Goal: Task Accomplishment & Management: Use online tool/utility

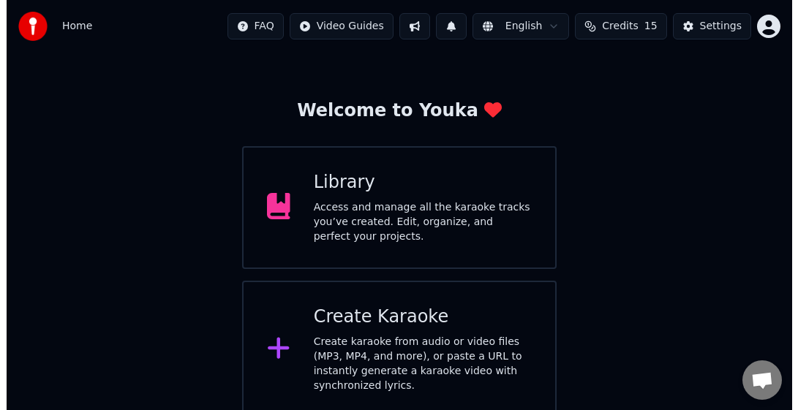
scroll to position [43, 0]
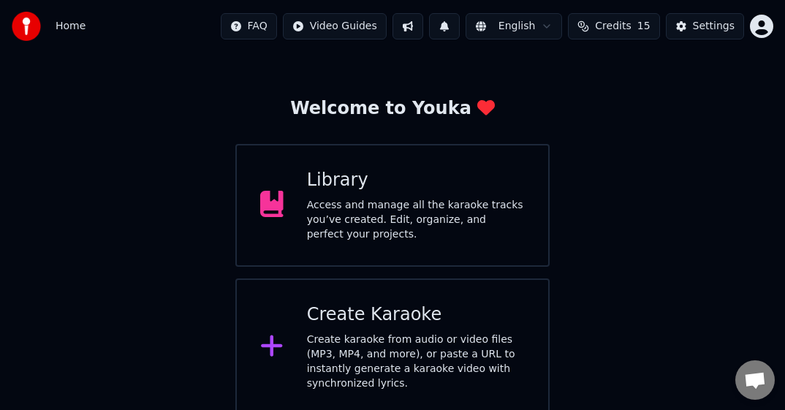
click at [371, 333] on div "Create karaoke from audio or video files (MP3, MP4, and more), or paste a URL t…" at bounding box center [416, 362] width 218 height 58
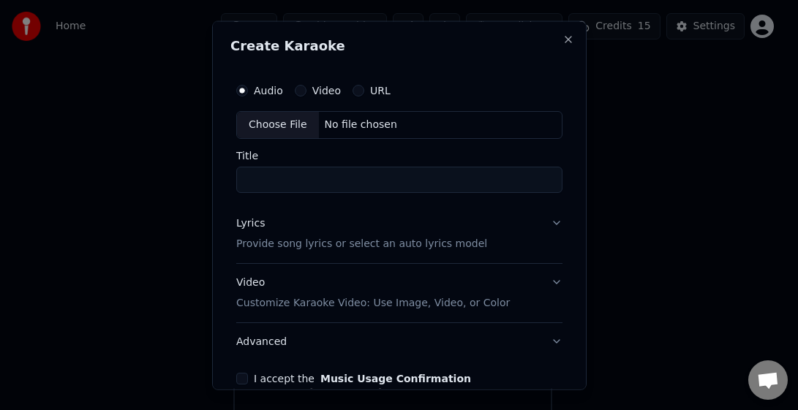
click at [266, 126] on div "Choose File" at bounding box center [278, 124] width 82 height 26
click at [281, 124] on div "Choose File" at bounding box center [278, 124] width 82 height 26
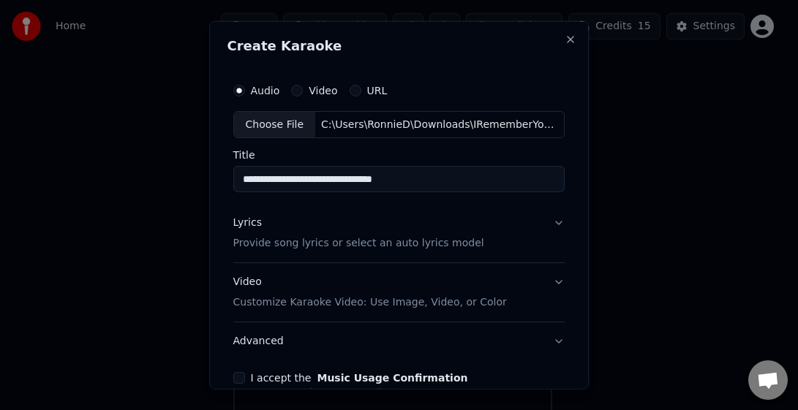
click at [470, 176] on input "**********" at bounding box center [399, 179] width 332 height 26
click at [292, 176] on input "**********" at bounding box center [399, 179] width 332 height 26
click at [241, 180] on input "**********" at bounding box center [399, 179] width 332 height 26
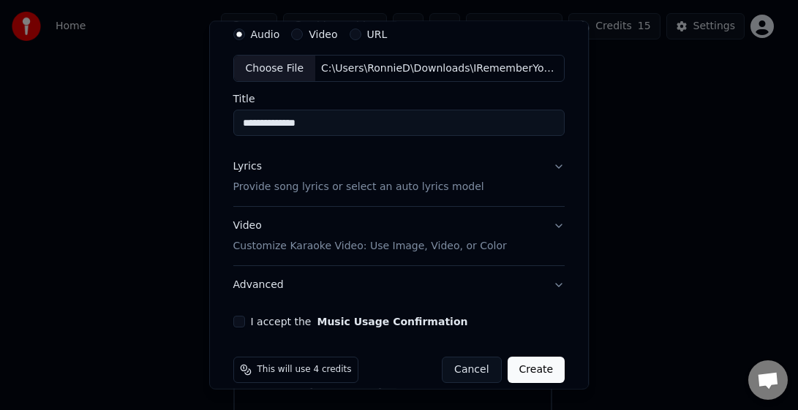
scroll to position [74, 0]
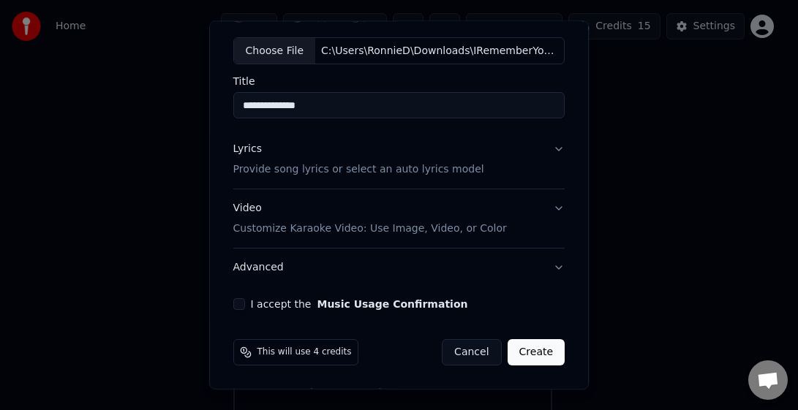
type input "**********"
click at [355, 176] on p "Provide song lyrics or select an auto lyrics model" at bounding box center [358, 169] width 251 height 15
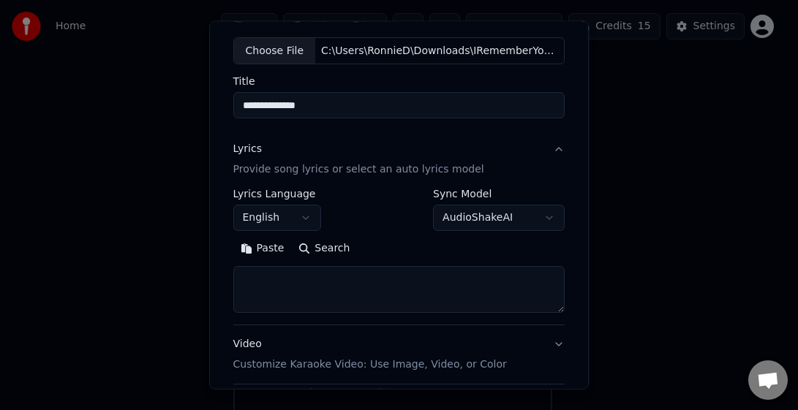
click at [270, 282] on textarea at bounding box center [399, 289] width 332 height 47
paste textarea "**********"
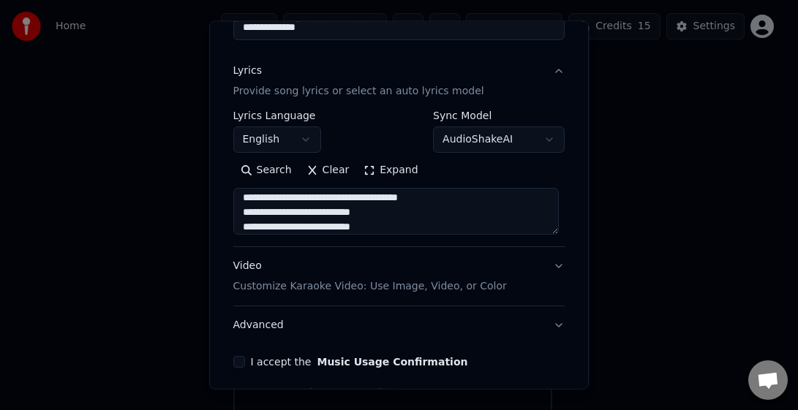
scroll to position [210, 0]
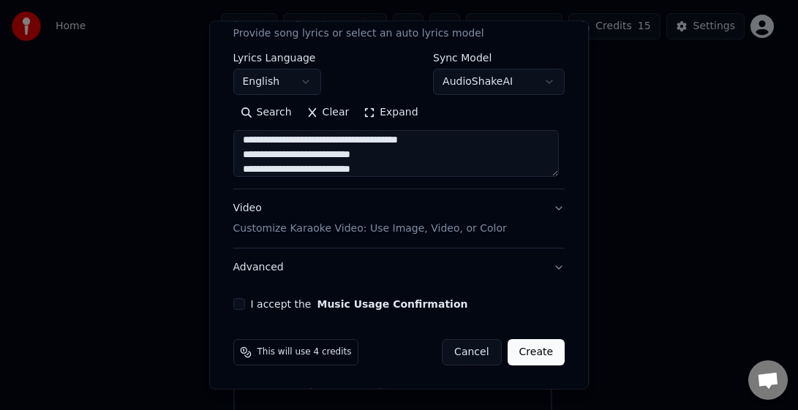
type textarea "**********"
click at [338, 230] on p "Customize Karaoke Video: Use Image, Video, or Color" at bounding box center [369, 228] width 273 height 15
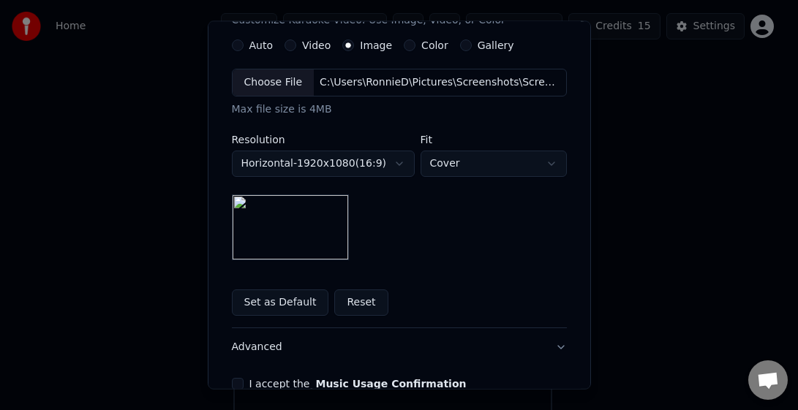
scroll to position [283, 0]
click at [293, 300] on button "Set as Default" at bounding box center [280, 302] width 97 height 26
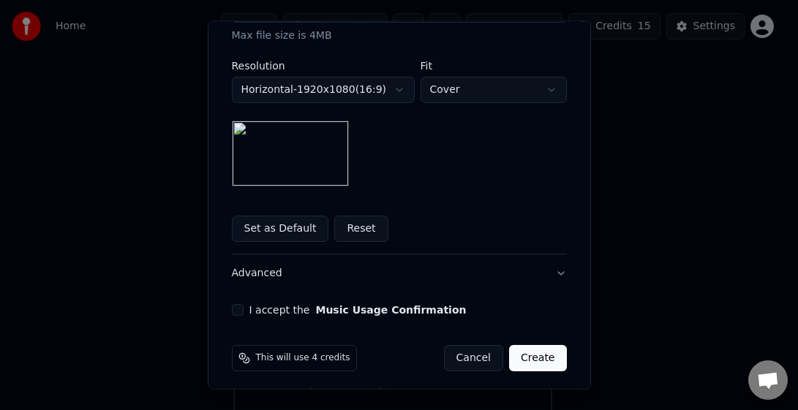
click at [237, 311] on div "I accept the Music Usage Confirmation" at bounding box center [399, 310] width 335 height 12
click at [232, 310] on button "I accept the Music Usage Confirmation" at bounding box center [238, 310] width 12 height 12
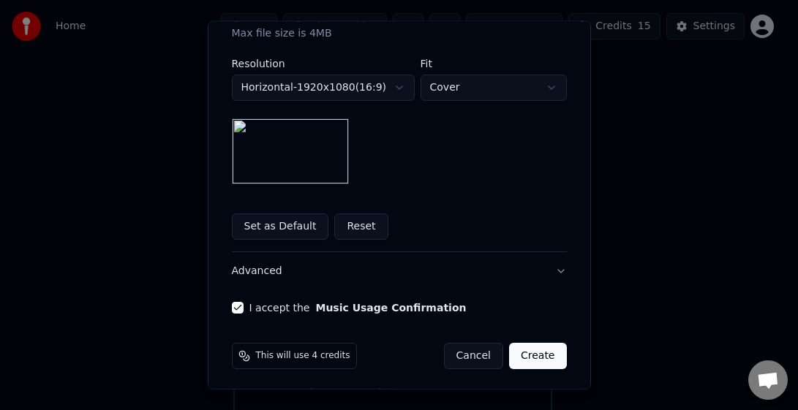
scroll to position [362, 0]
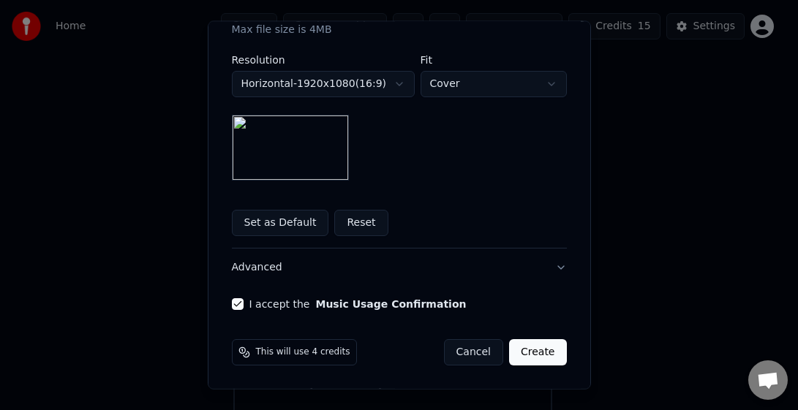
click at [234, 303] on button "I accept the Music Usage Confirmation" at bounding box center [238, 304] width 12 height 12
click at [523, 353] on button "Create" at bounding box center [538, 352] width 58 height 26
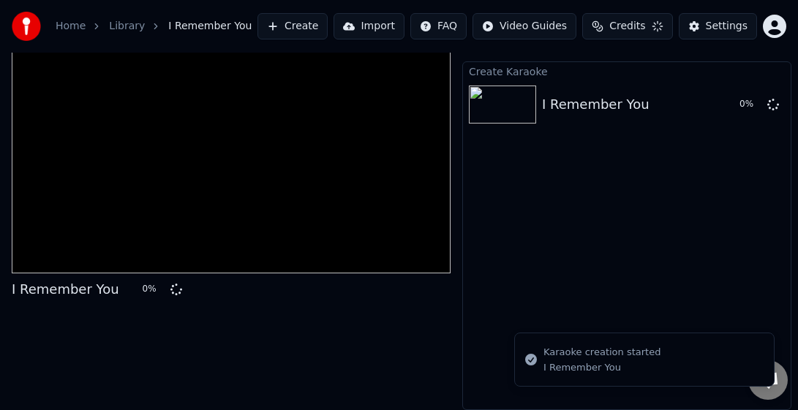
scroll to position [26, 0]
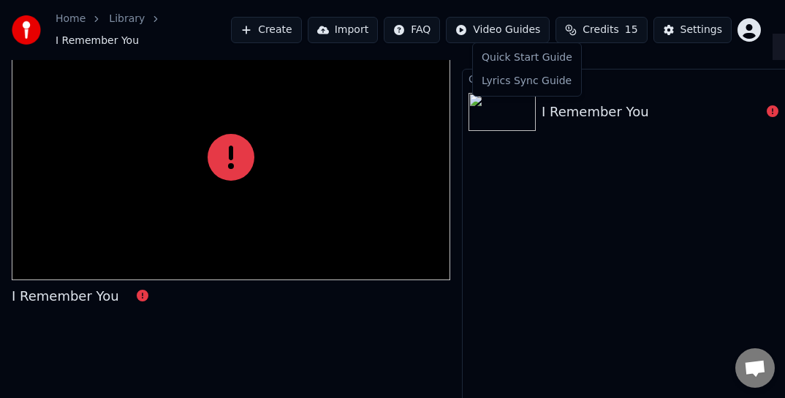
click at [525, 28] on html "Home Library I Remember You Create Import FAQ Video Guides Credits 15 Settings …" at bounding box center [392, 173] width 785 height 398
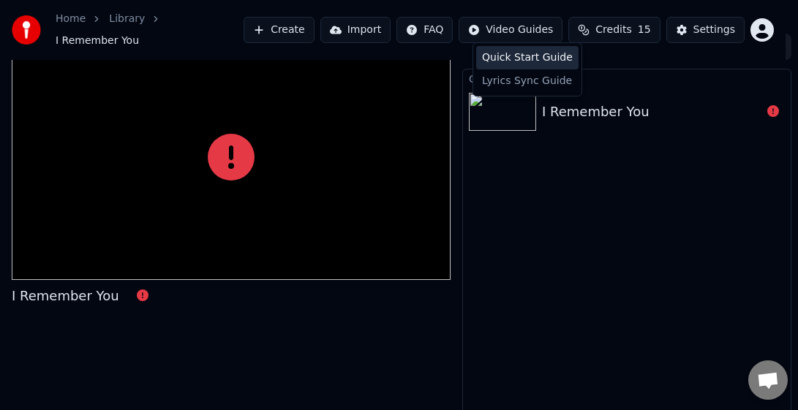
click at [529, 53] on div "Quick Start Guide" at bounding box center [527, 57] width 102 height 23
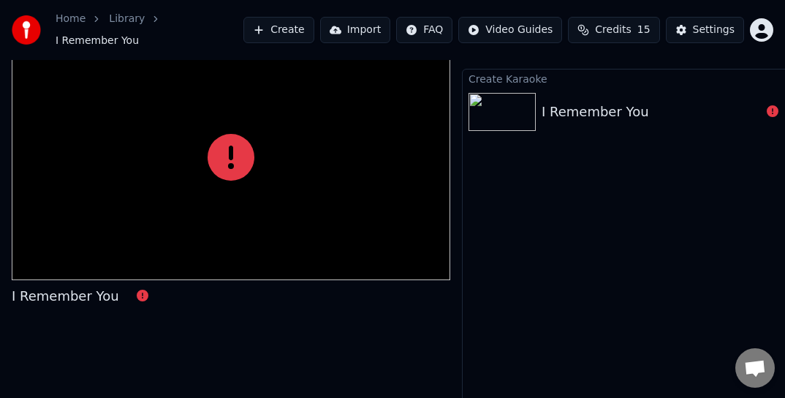
click at [548, 103] on div "I Remember You" at bounding box center [595, 112] width 107 height 20
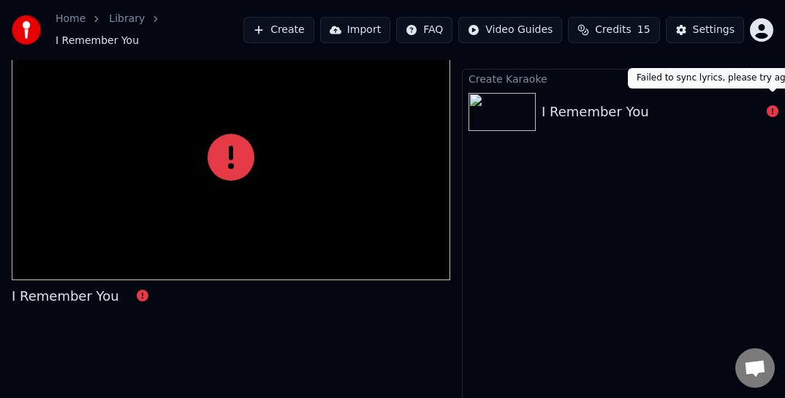
click at [768, 105] on icon at bounding box center [773, 111] width 12 height 12
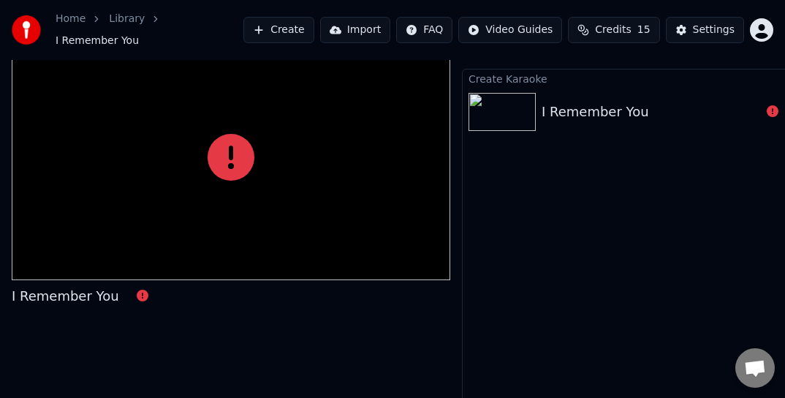
click at [773, 105] on icon at bounding box center [773, 111] width 12 height 12
click at [295, 20] on button "Create" at bounding box center [278, 30] width 71 height 26
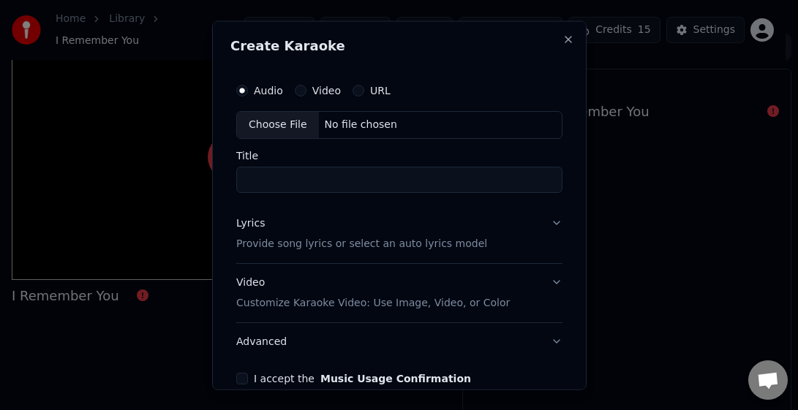
click at [279, 122] on div "Choose File" at bounding box center [278, 124] width 82 height 26
click at [271, 127] on div "Choose File" at bounding box center [278, 124] width 82 height 26
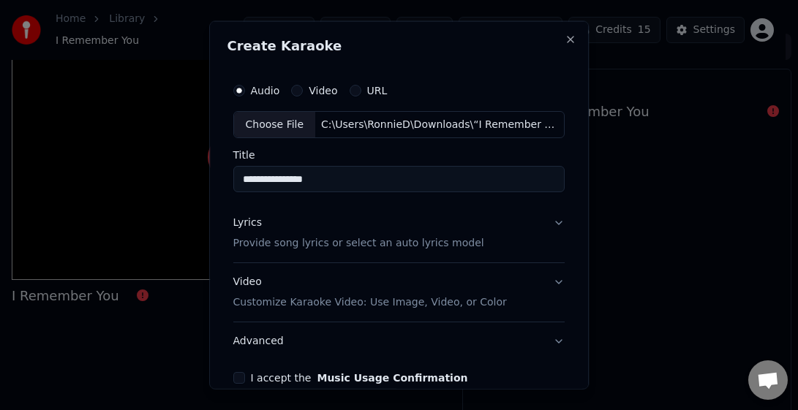
type input "**********"
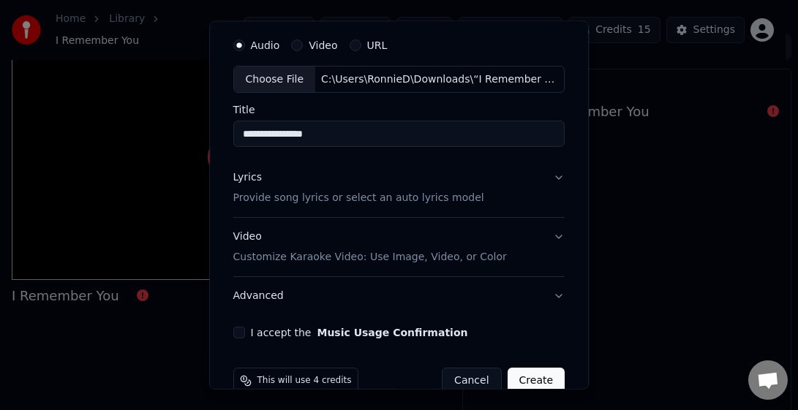
scroll to position [73, 0]
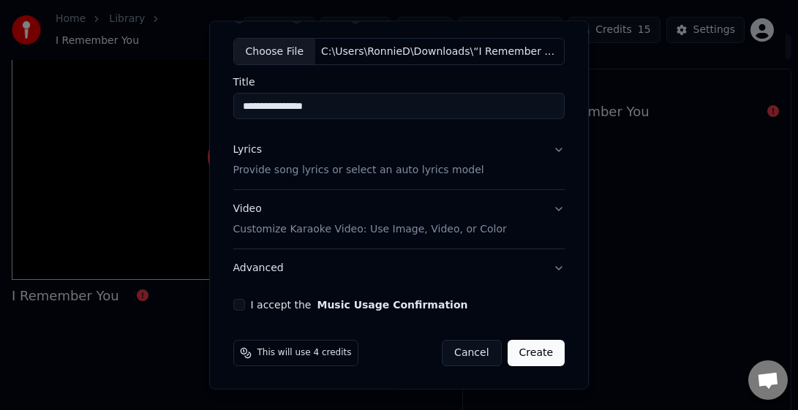
click at [445, 173] on p "Provide song lyrics or select an auto lyrics model" at bounding box center [358, 170] width 251 height 15
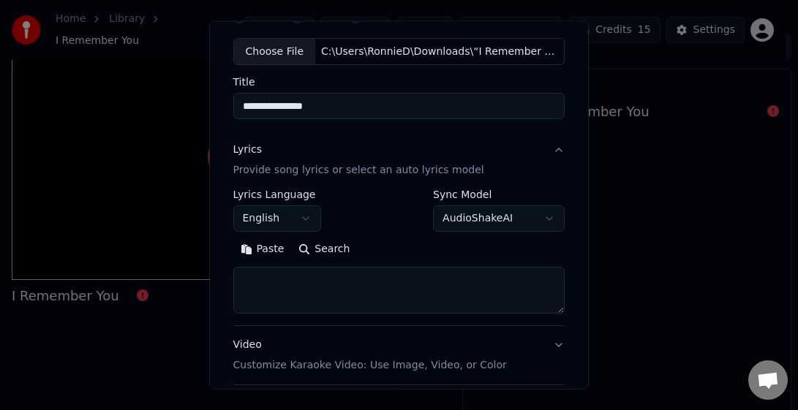
click at [319, 298] on textarea at bounding box center [399, 290] width 332 height 47
paste textarea "**********"
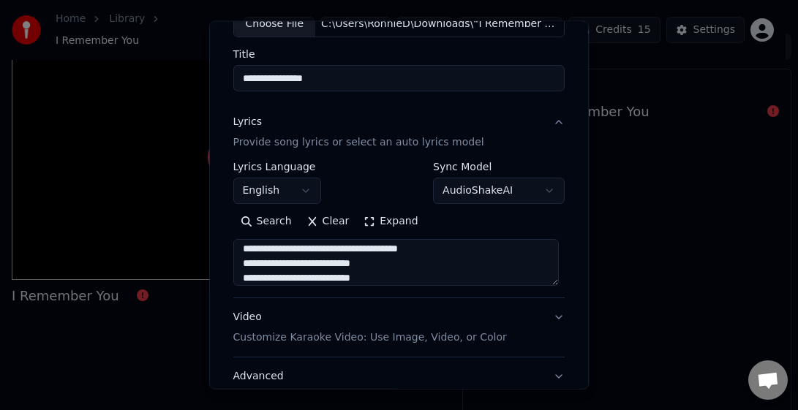
scroll to position [146, 0]
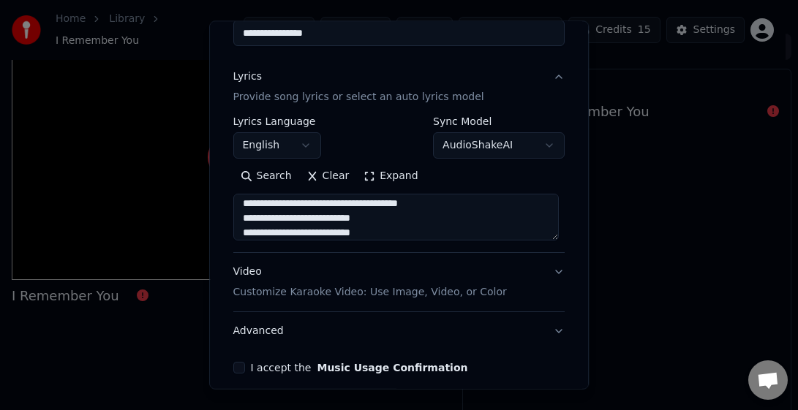
type textarea "**********"
click at [372, 289] on p "Customize Karaoke Video: Use Image, Video, or Color" at bounding box center [369, 292] width 273 height 15
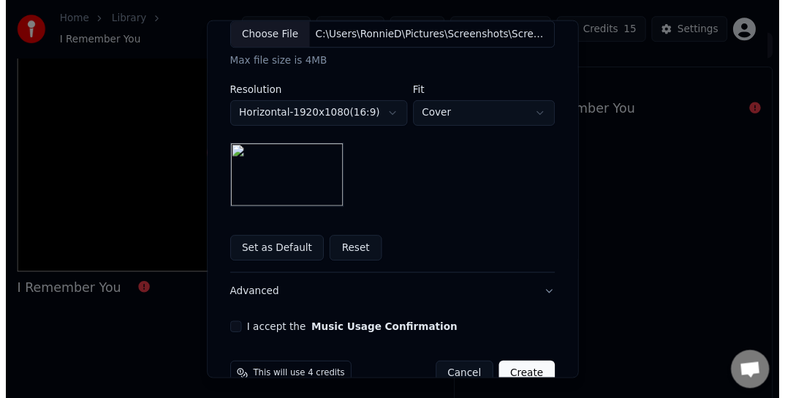
scroll to position [362, 0]
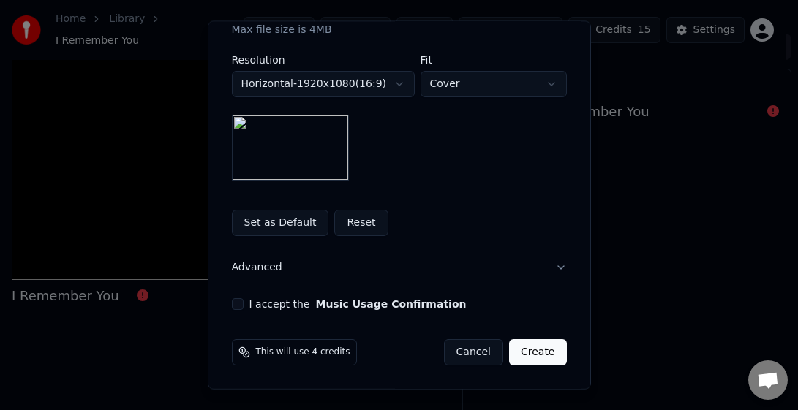
click at [234, 301] on button "I accept the Music Usage Confirmation" at bounding box center [238, 304] width 12 height 12
click at [536, 353] on button "Create" at bounding box center [538, 352] width 58 height 26
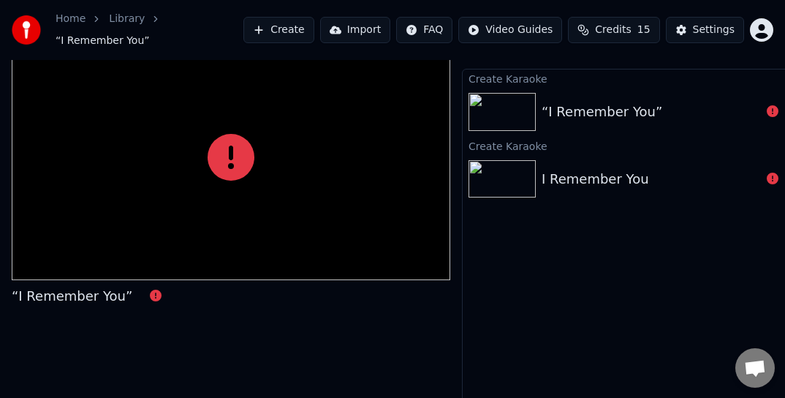
click at [442, 23] on html "Home Library “I Remember You” Create Import FAQ Video Guides Credits 15 Setting…" at bounding box center [392, 173] width 785 height 398
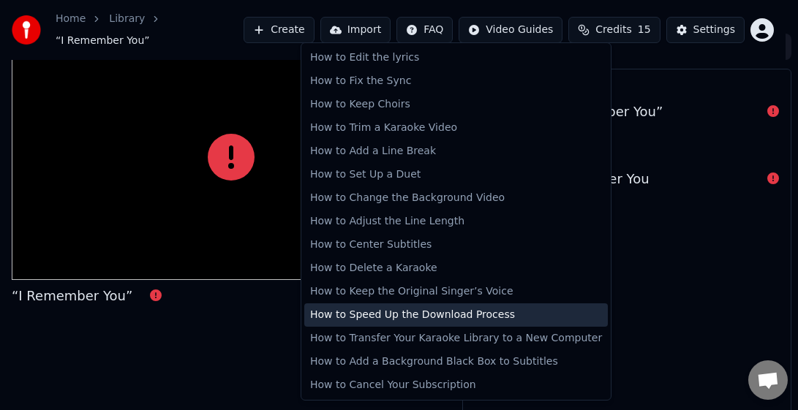
click at [408, 312] on div "How to Speed Up the Download Process" at bounding box center [455, 314] width 303 height 23
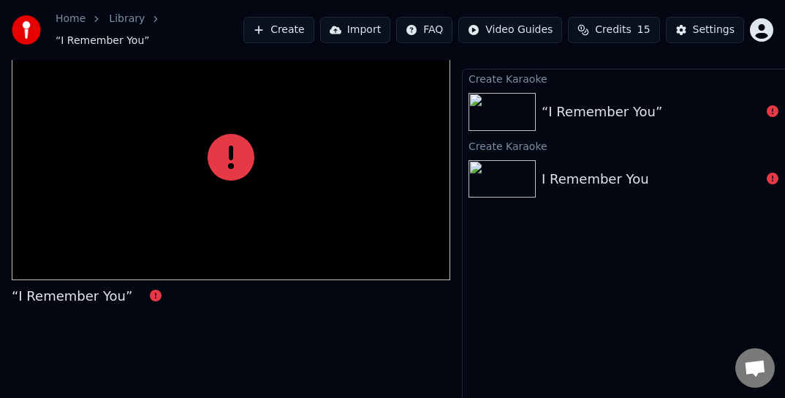
click at [773, 173] on icon at bounding box center [773, 179] width 12 height 12
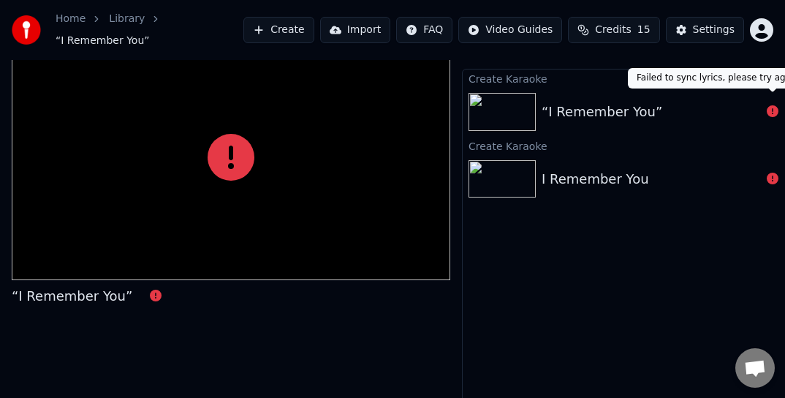
click at [773, 105] on icon at bounding box center [773, 111] width 12 height 12
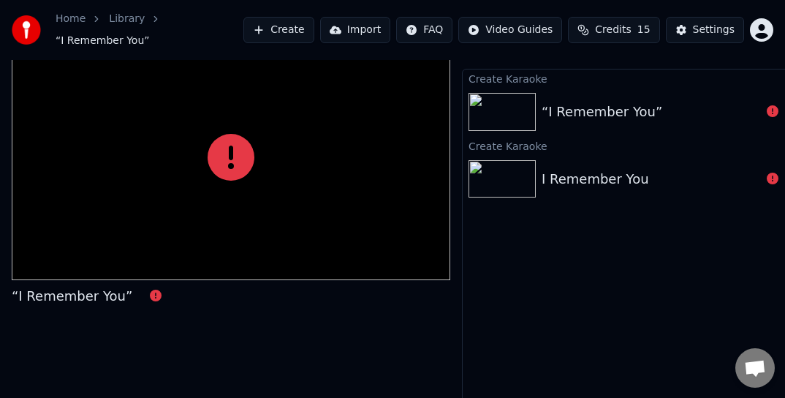
click at [772, 105] on icon at bounding box center [773, 111] width 12 height 12
click at [771, 105] on icon at bounding box center [773, 111] width 12 height 12
drag, startPoint x: 754, startPoint y: 97, endPoint x: 686, endPoint y: 102, distance: 68.1
click at [694, 28] on button "Settings" at bounding box center [705, 30] width 78 height 26
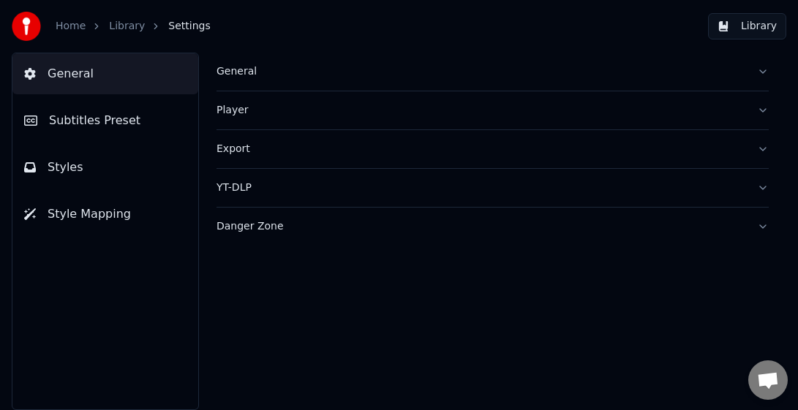
click at [235, 72] on div "General" at bounding box center [480, 71] width 529 height 15
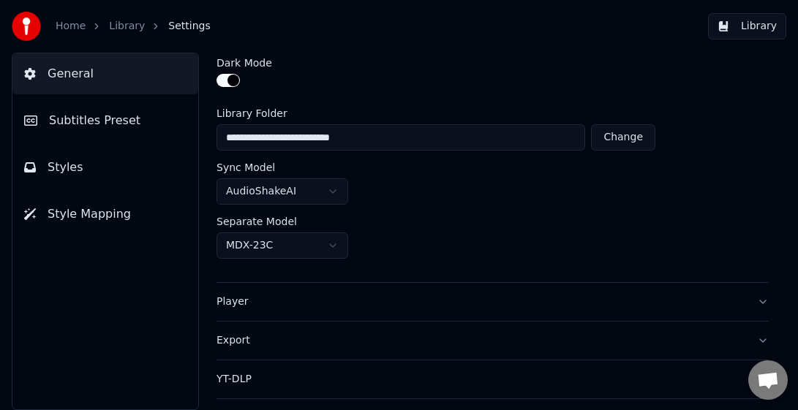
scroll to position [71, 0]
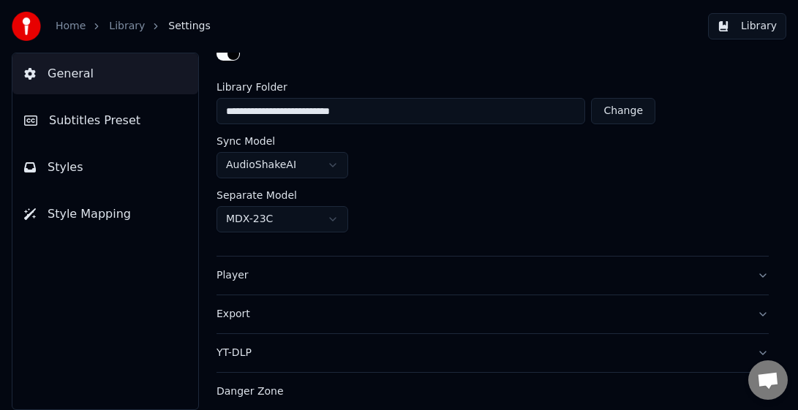
click at [333, 219] on html "**********" at bounding box center [399, 205] width 798 height 410
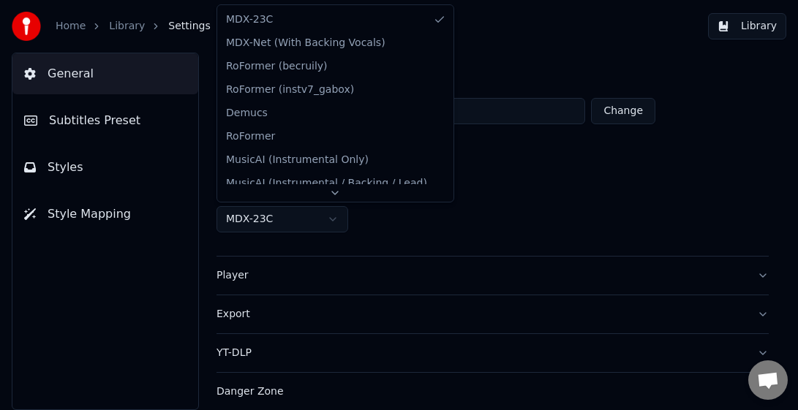
click at [333, 219] on html "**********" at bounding box center [399, 205] width 798 height 410
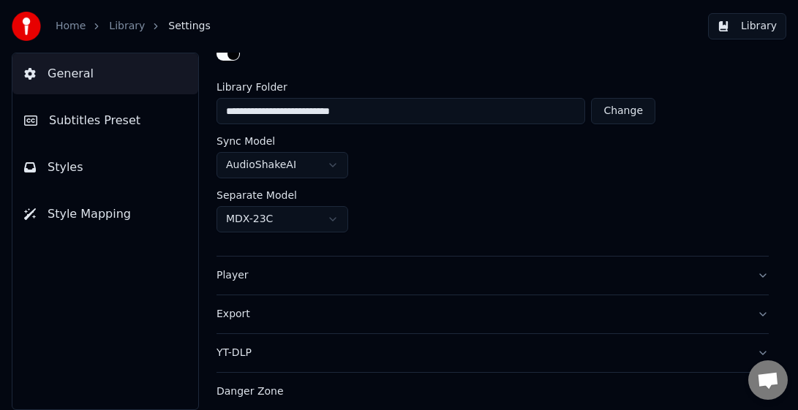
click at [235, 276] on div "Player" at bounding box center [480, 275] width 529 height 15
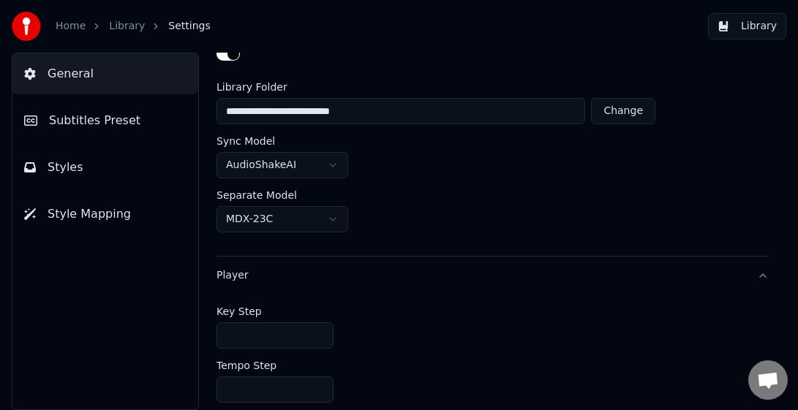
scroll to position [0, 0]
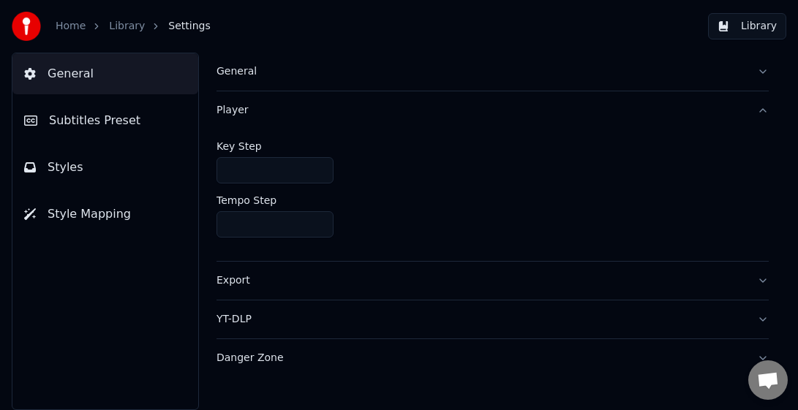
click at [228, 315] on div "YT-DLP" at bounding box center [480, 319] width 529 height 15
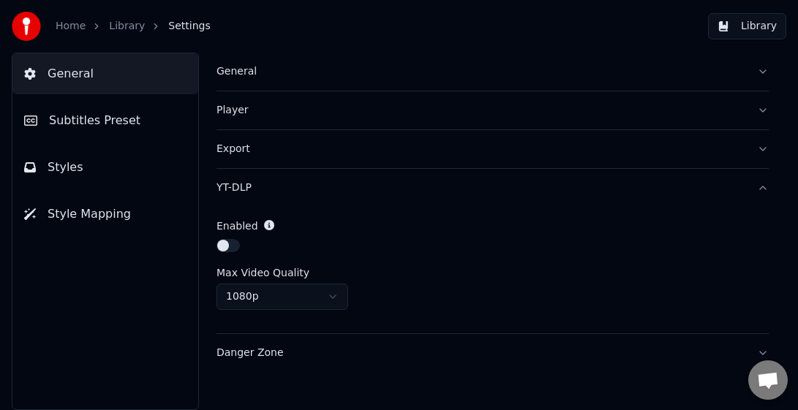
drag, startPoint x: 225, startPoint y: 242, endPoint x: 236, endPoint y: 243, distance: 11.0
click at [236, 243] on button "button" at bounding box center [227, 245] width 23 height 13
click at [238, 352] on div "Danger Zone" at bounding box center [480, 353] width 529 height 15
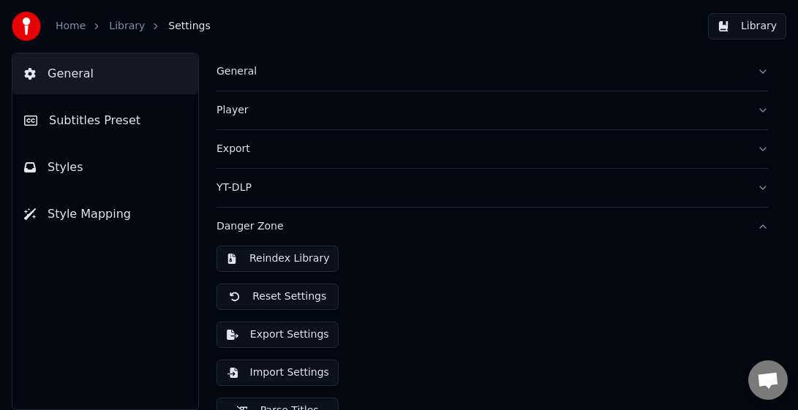
click at [41, 221] on button "Style Mapping" at bounding box center [105, 214] width 186 height 41
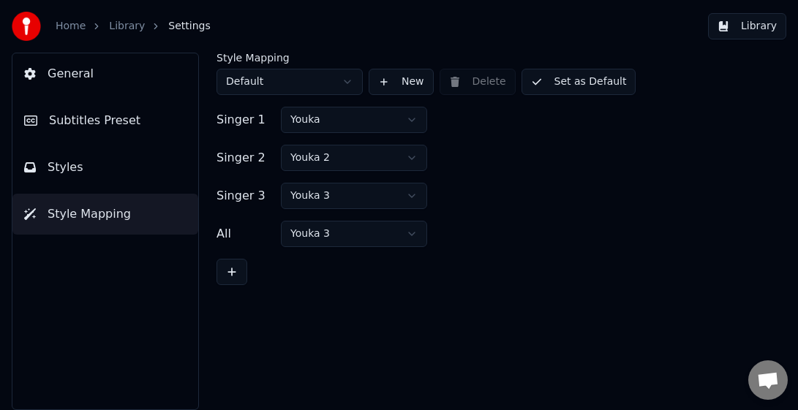
click at [379, 298] on div "Style Mapping Default New Delete Set as Default Singer 1 [PERSON_NAME] 2 Youka …" at bounding box center [492, 231] width 610 height 357
click at [77, 156] on button "Styles" at bounding box center [105, 167] width 186 height 41
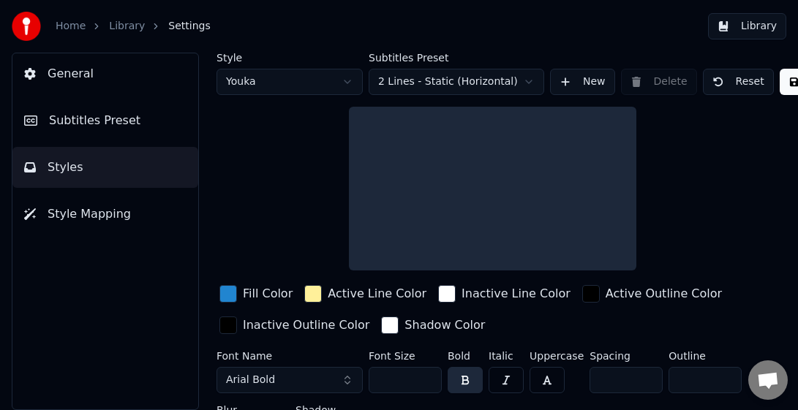
click at [107, 117] on span "Subtitles Preset" at bounding box center [94, 121] width 91 height 18
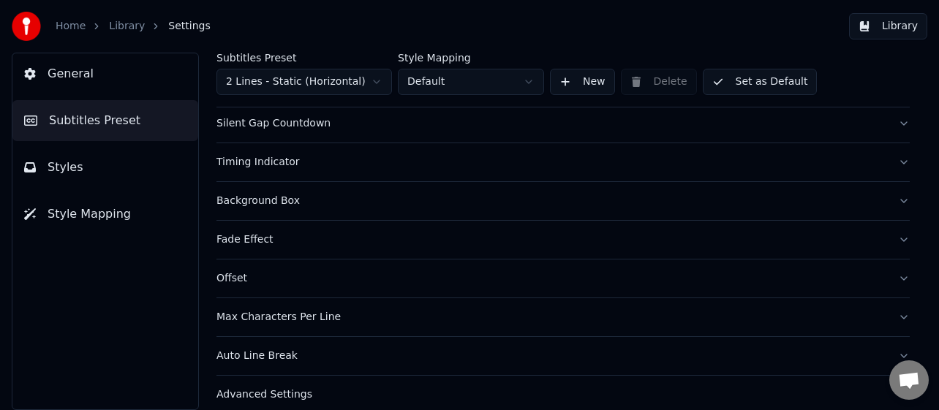
scroll to position [241, 0]
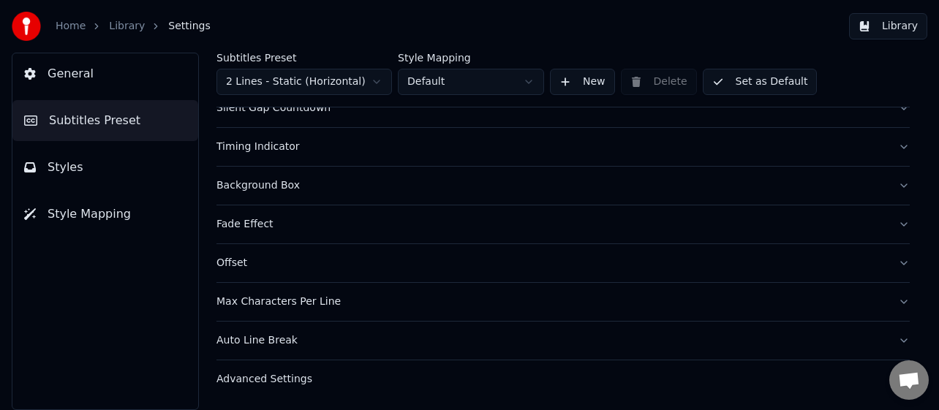
click at [263, 378] on div "Advanced Settings" at bounding box center [551, 379] width 670 height 15
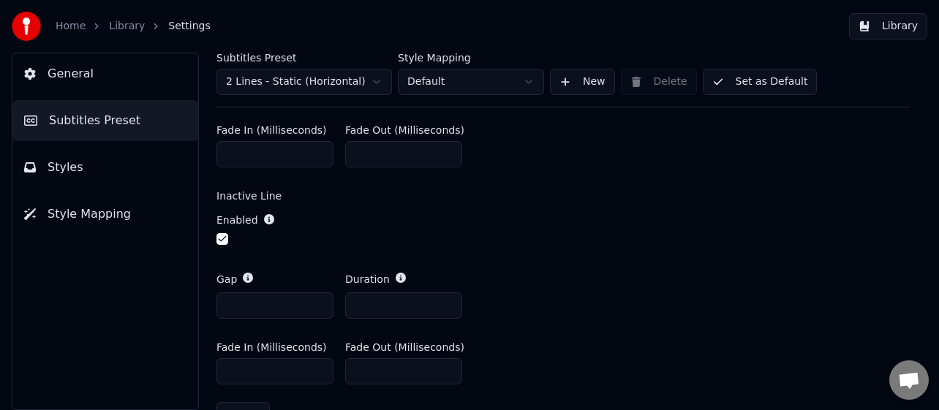
scroll to position [595, 0]
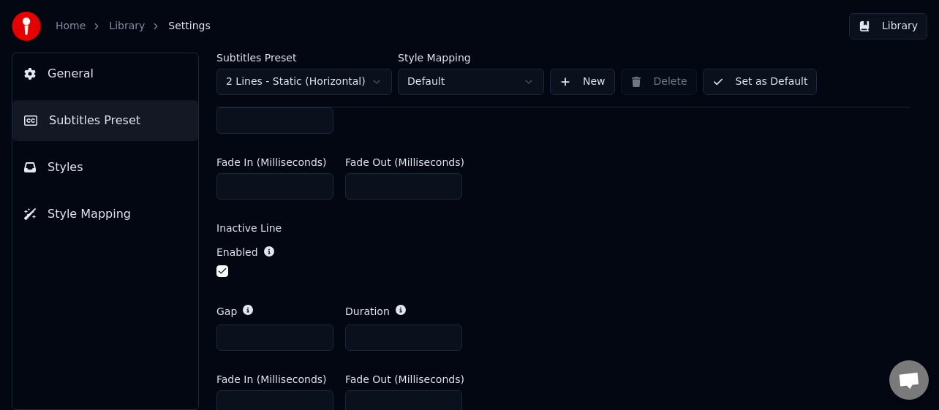
click at [51, 72] on span "General" at bounding box center [71, 74] width 46 height 18
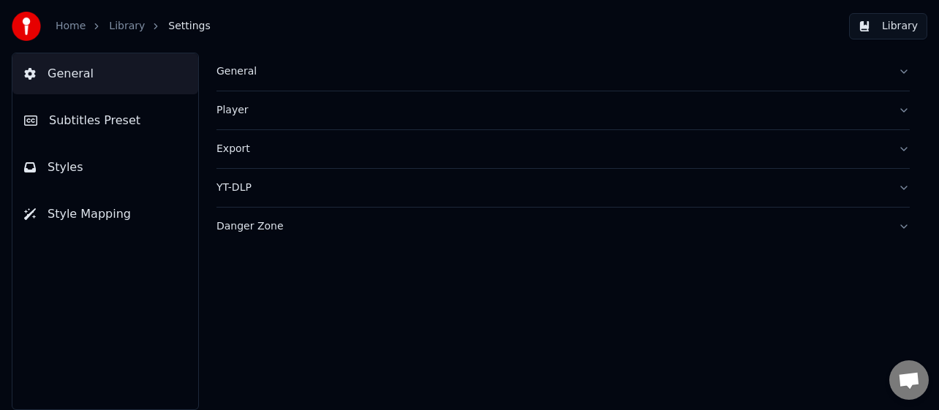
scroll to position [0, 0]
click at [235, 151] on div "Export" at bounding box center [551, 149] width 670 height 15
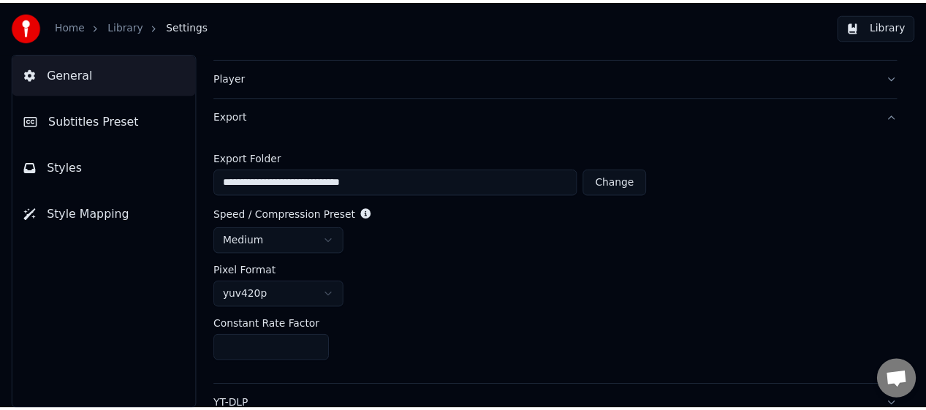
scroll to position [12, 0]
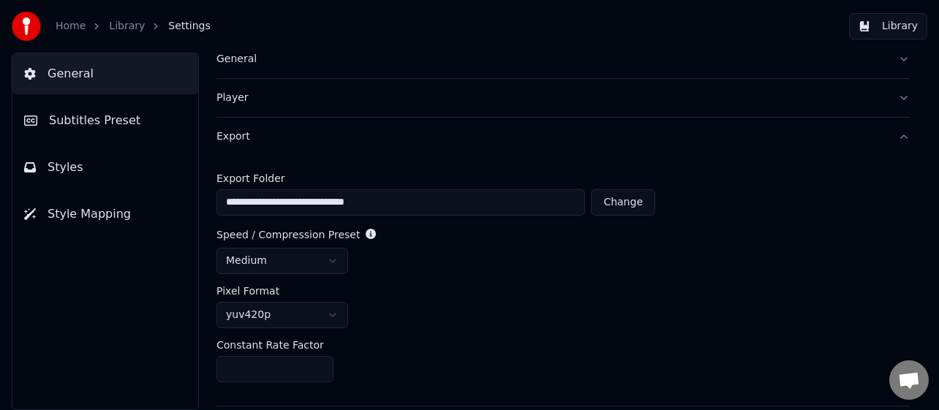
click at [41, 75] on button "General" at bounding box center [105, 73] width 186 height 41
click at [24, 31] on img at bounding box center [26, 26] width 29 height 29
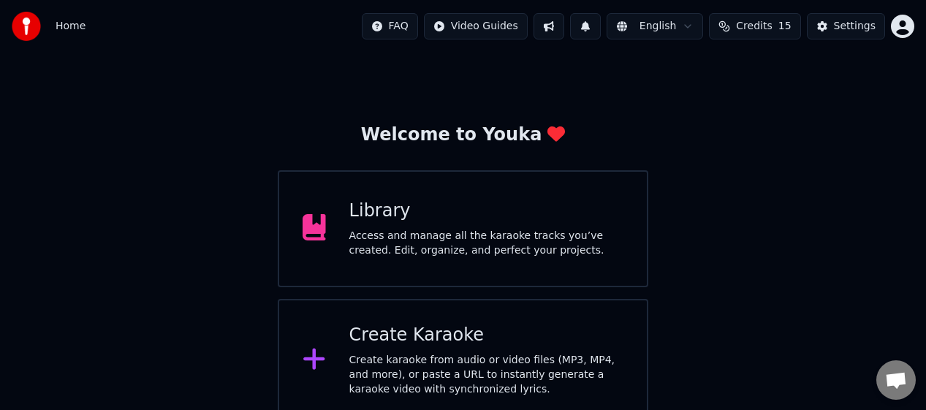
scroll to position [29, 0]
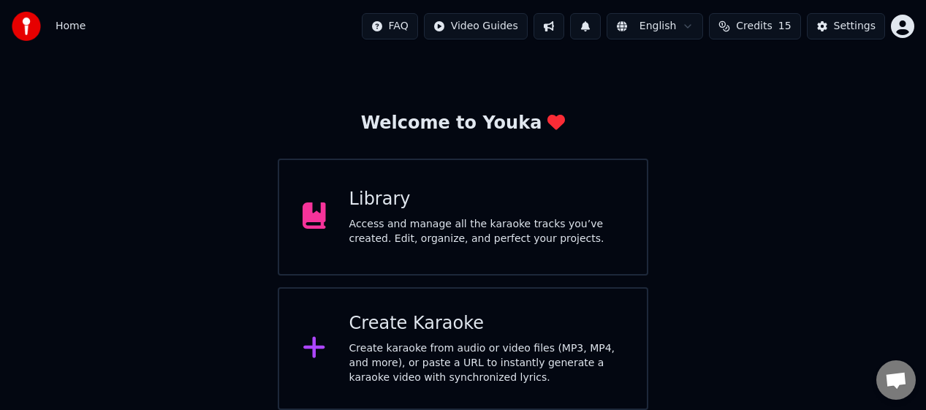
click at [476, 217] on div "Access and manage all the karaoke tracks you’ve created. Edit, organize, and pe…" at bounding box center [486, 231] width 274 height 29
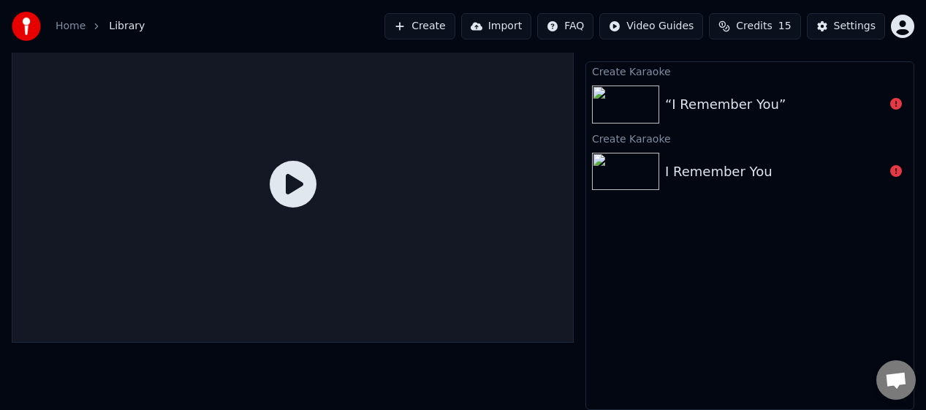
scroll to position [26, 0]
click at [295, 178] on icon at bounding box center [293, 184] width 47 height 47
click at [797, 165] on div "I Remember You" at bounding box center [774, 172] width 219 height 20
click at [643, 116] on img at bounding box center [625, 105] width 67 height 38
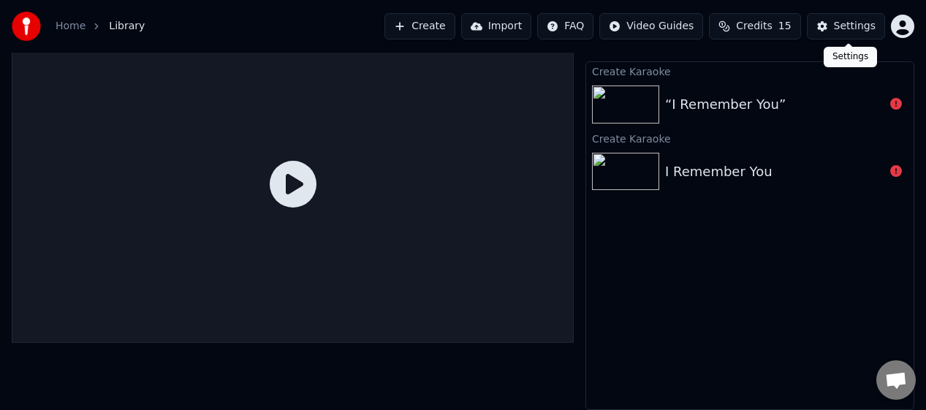
click at [797, 26] on div "Settings" at bounding box center [855, 26] width 42 height 15
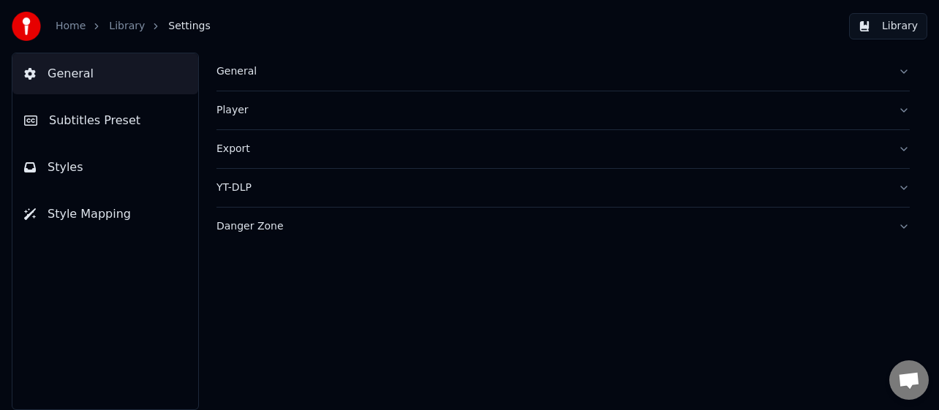
click at [235, 77] on div "General" at bounding box center [551, 71] width 670 height 15
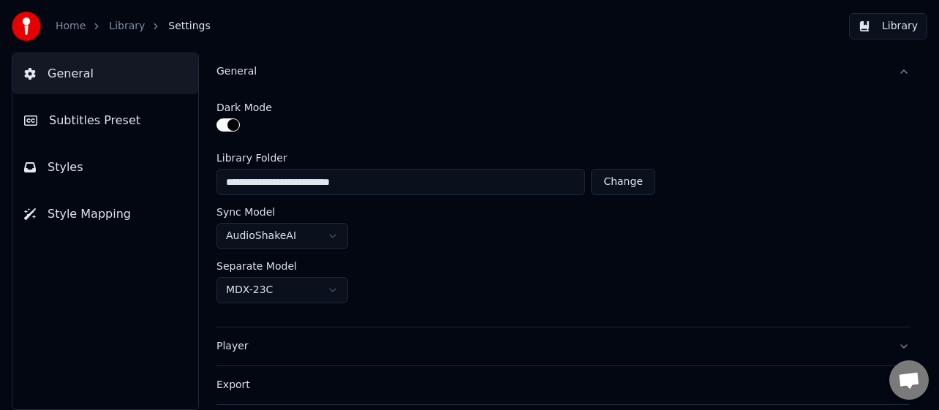
click at [227, 72] on div "General" at bounding box center [551, 71] width 670 height 15
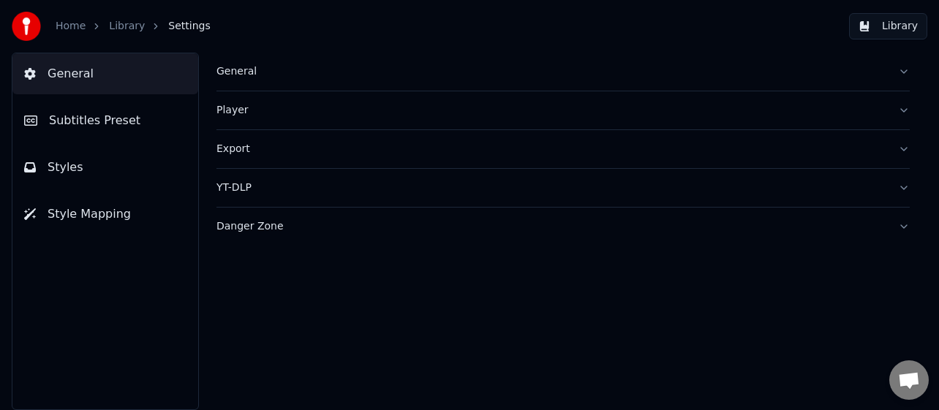
click at [221, 107] on div "Player" at bounding box center [551, 110] width 670 height 15
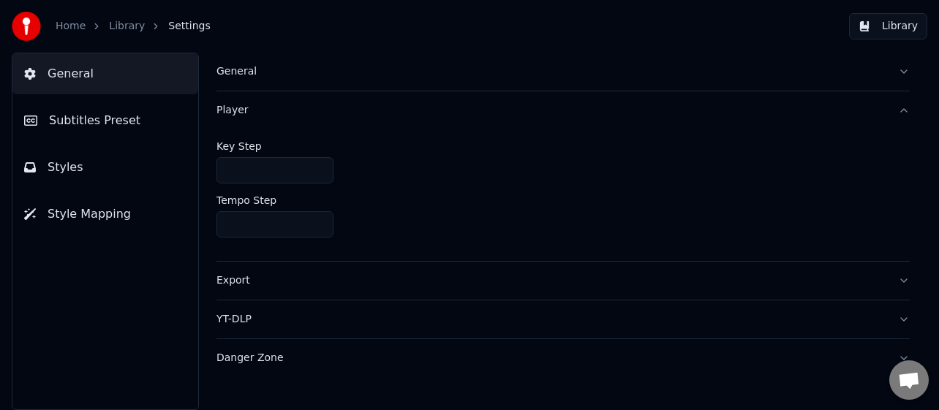
click at [221, 107] on div "Player" at bounding box center [551, 110] width 670 height 15
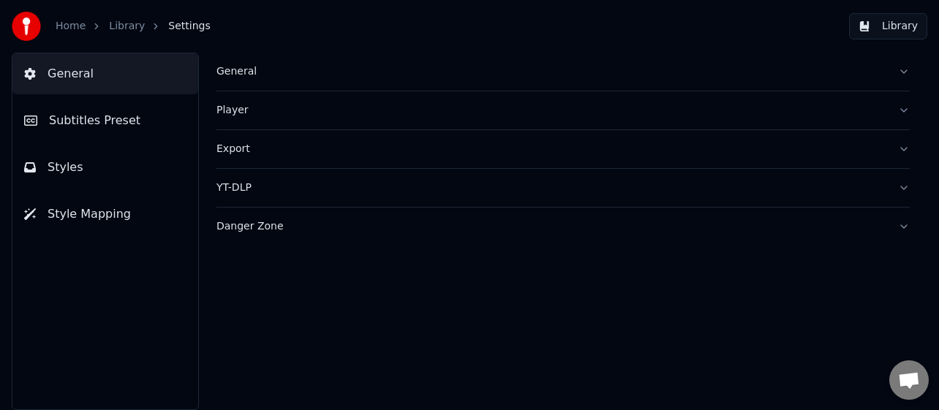
click at [224, 151] on div "Export" at bounding box center [551, 149] width 670 height 15
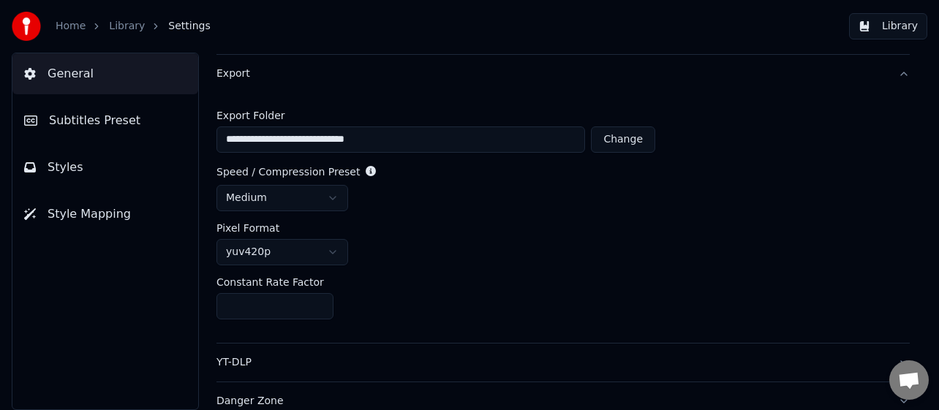
scroll to position [86, 0]
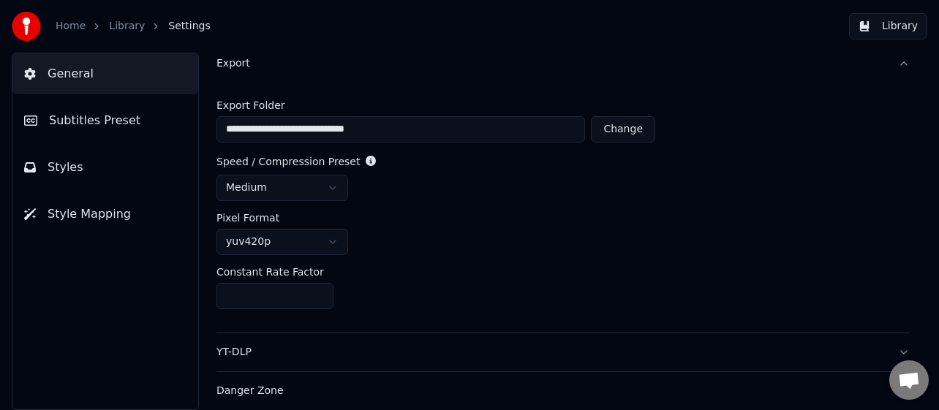
click at [236, 355] on div "YT-DLP" at bounding box center [551, 352] width 670 height 15
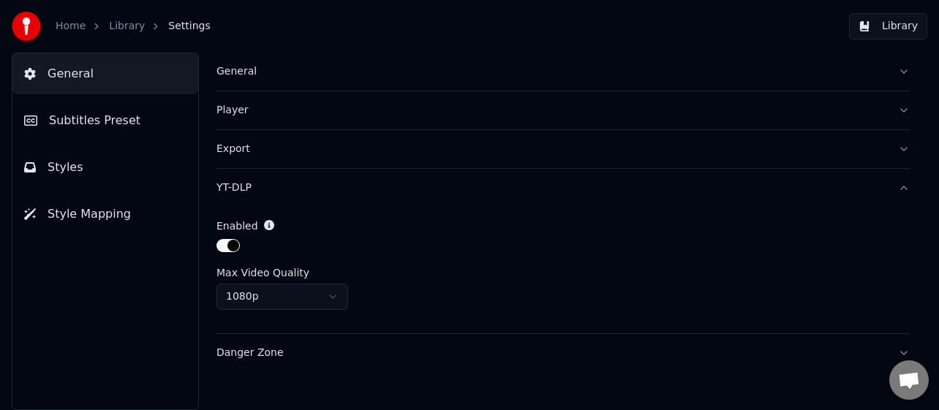
scroll to position [0, 0]
click at [246, 355] on div "Danger Zone" at bounding box center [551, 353] width 670 height 15
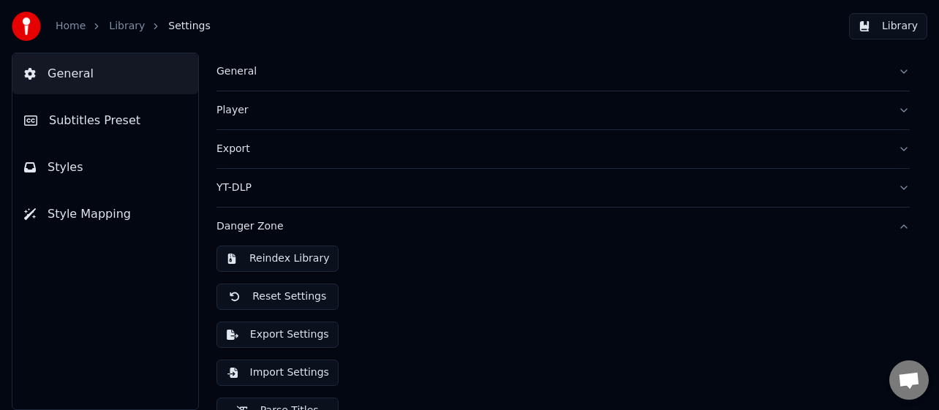
scroll to position [64, 0]
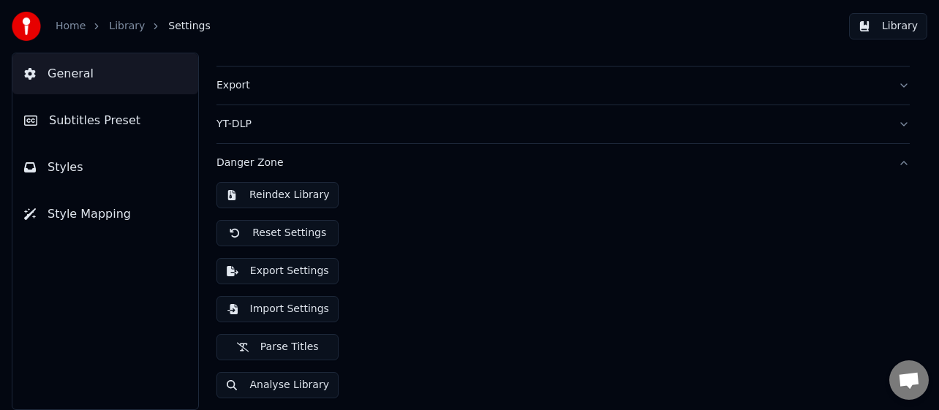
click at [61, 222] on span "Style Mapping" at bounding box center [89, 214] width 83 height 18
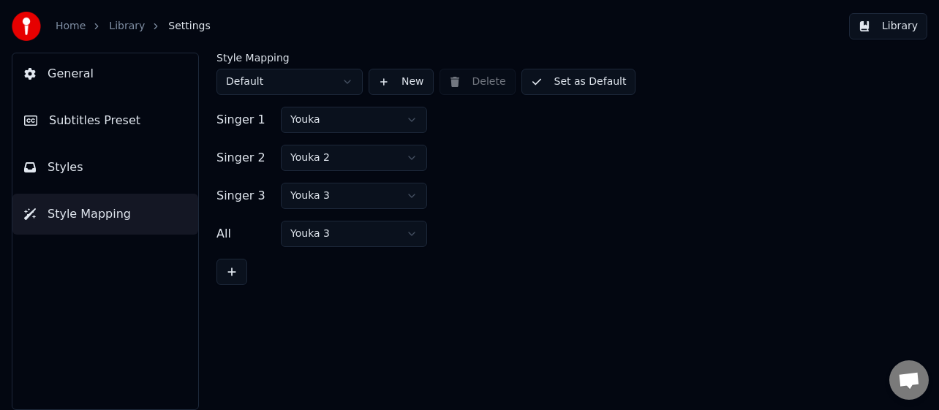
scroll to position [0, 0]
click at [46, 115] on button "Subtitles Preset" at bounding box center [105, 120] width 186 height 41
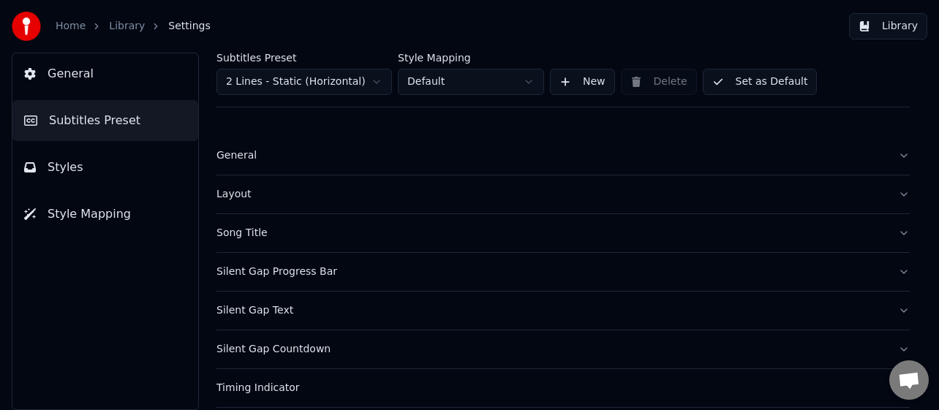
click at [239, 192] on div "Layout" at bounding box center [551, 194] width 670 height 15
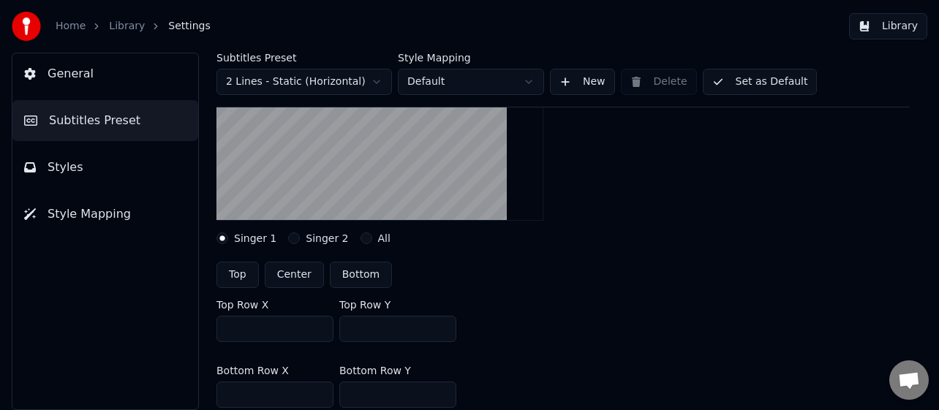
scroll to position [168, 0]
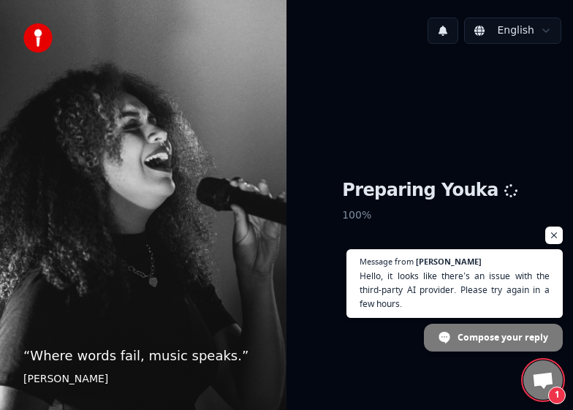
click at [555, 236] on span "Open chat" at bounding box center [554, 236] width 18 height 18
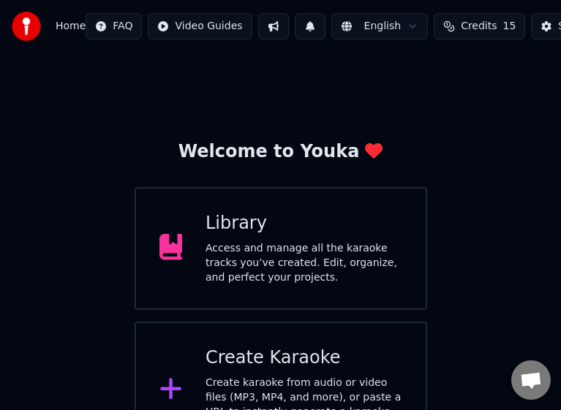
click at [240, 363] on div "Create Karaoke" at bounding box center [303, 357] width 197 height 23
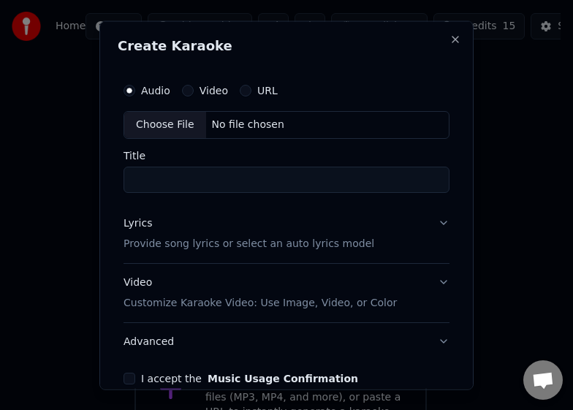
click at [156, 127] on div "Choose File" at bounding box center [165, 124] width 82 height 26
type input "**********"
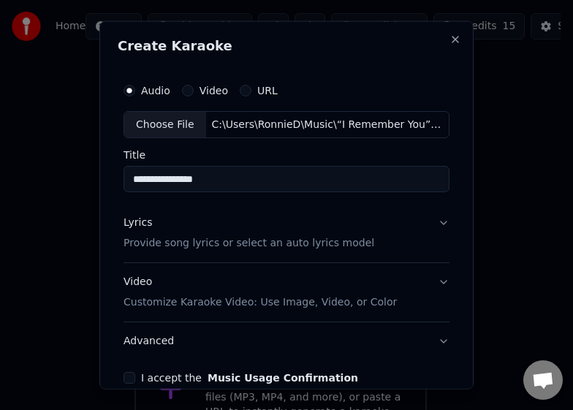
click at [246, 246] on p "Provide song lyrics or select an auto lyrics model" at bounding box center [249, 243] width 251 height 15
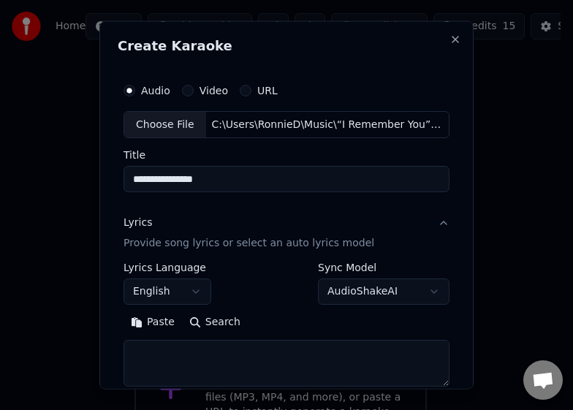
click at [228, 358] on textarea at bounding box center [287, 363] width 326 height 47
paste textarea "**********"
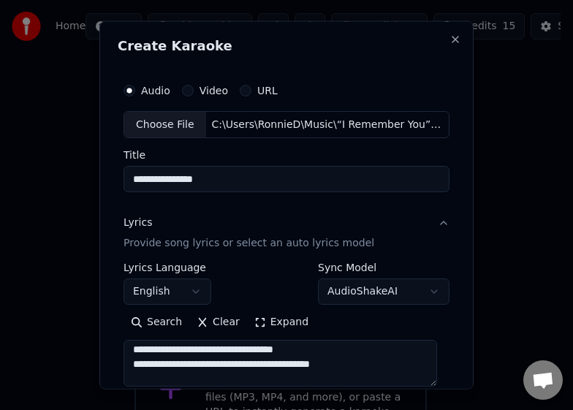
scroll to position [292, 0]
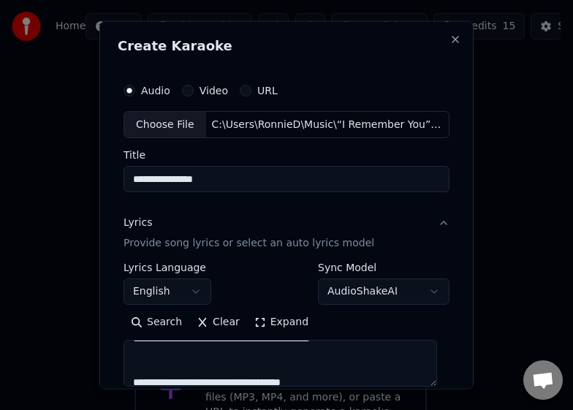
type textarea "**********"
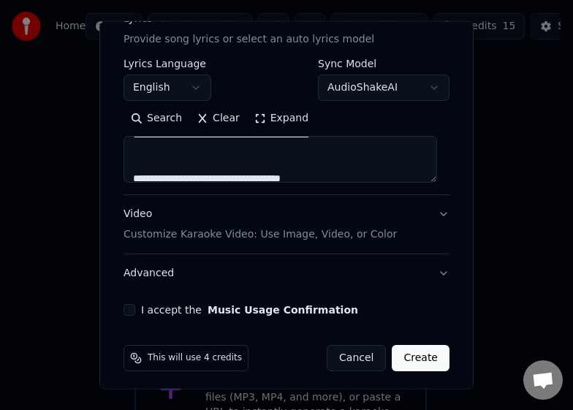
scroll to position [210, 0]
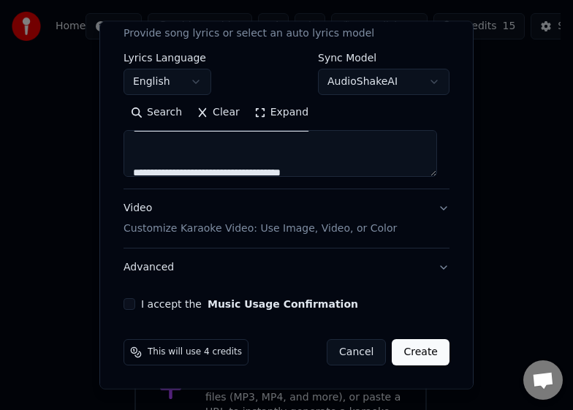
click at [132, 302] on button "I accept the Music Usage Confirmation" at bounding box center [130, 304] width 12 height 12
click at [139, 230] on p "Customize Karaoke Video: Use Image, Video, or Color" at bounding box center [260, 228] width 273 height 15
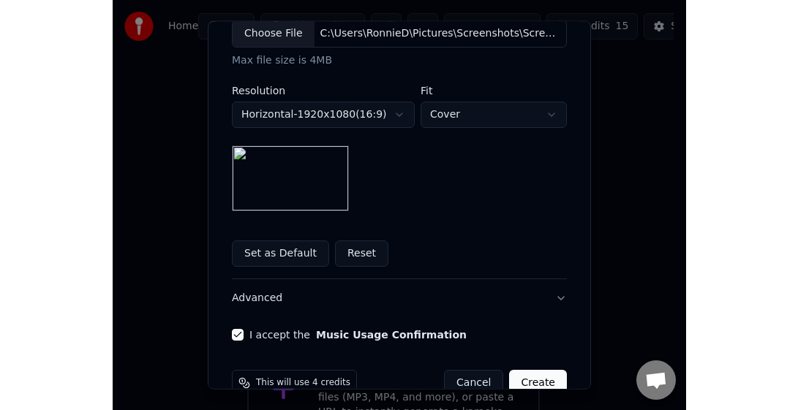
scroll to position [362, 0]
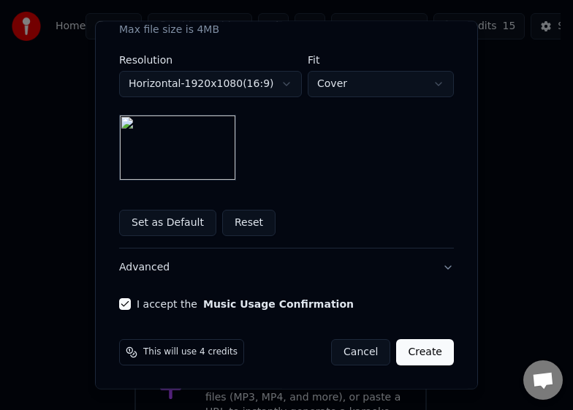
click at [412, 351] on button "Create" at bounding box center [425, 352] width 58 height 26
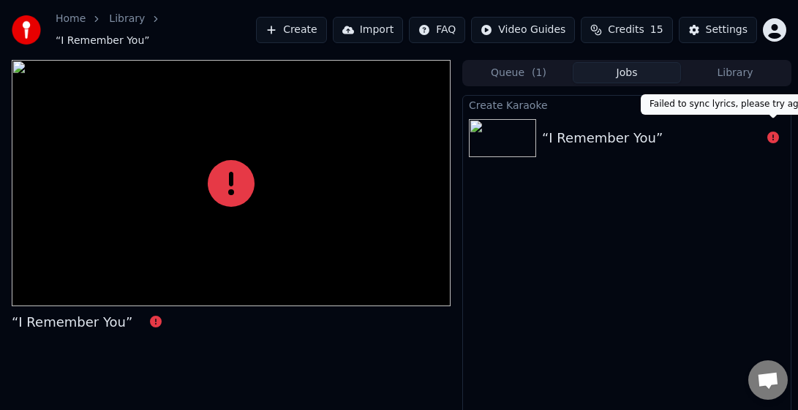
click at [572, 132] on icon at bounding box center [773, 138] width 12 height 12
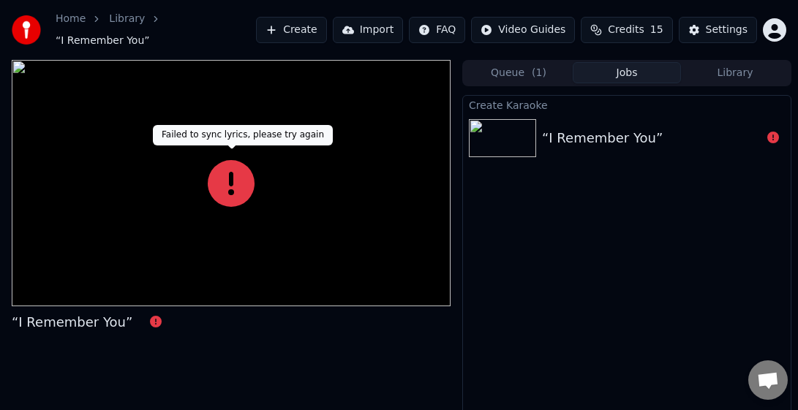
click at [238, 180] on icon at bounding box center [231, 183] width 47 height 47
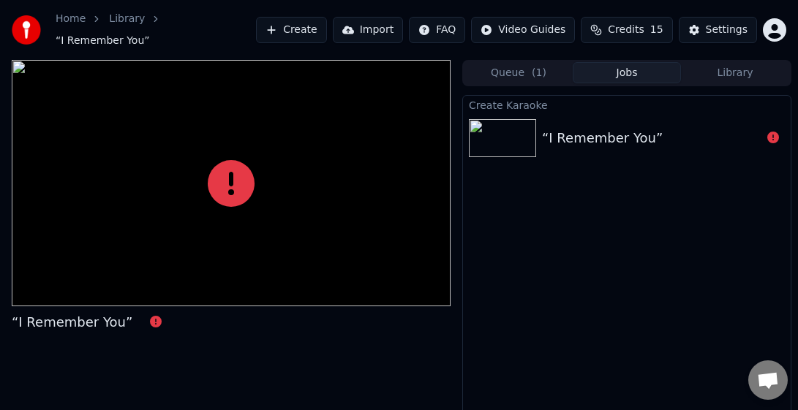
click at [572, 64] on button "Jobs" at bounding box center [626, 72] width 108 height 21
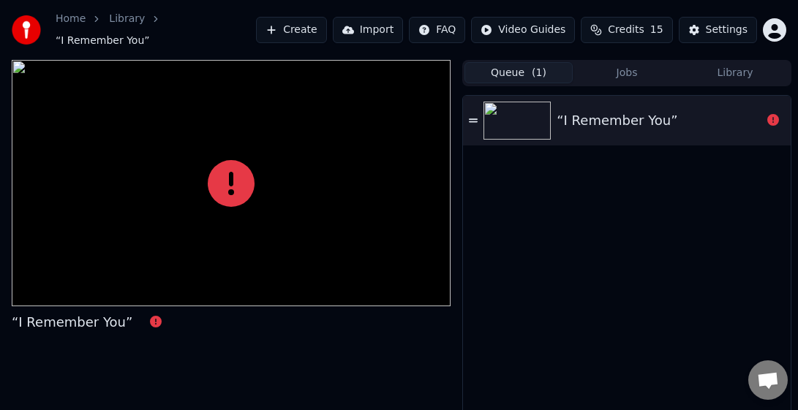
click at [515, 72] on button "Queue ( 1 )" at bounding box center [518, 72] width 108 height 21
click at [469, 118] on icon at bounding box center [473, 120] width 9 height 4
click at [475, 118] on icon at bounding box center [473, 120] width 9 height 4
click at [572, 110] on div "“I Remember You”" at bounding box center [616, 120] width 121 height 20
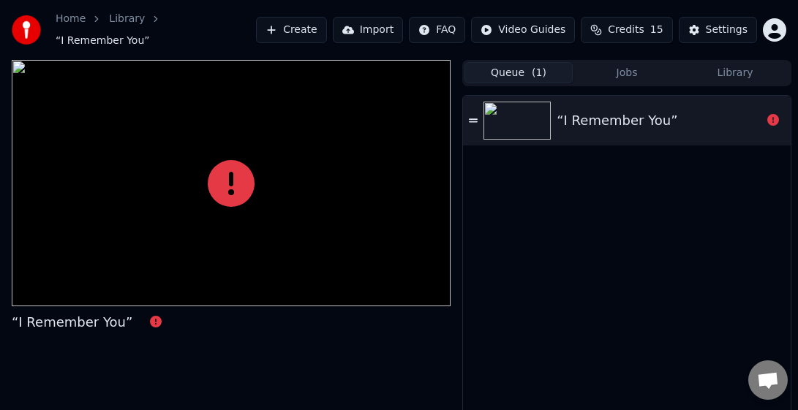
click at [572, 114] on div "“I Remember You”" at bounding box center [616, 120] width 121 height 20
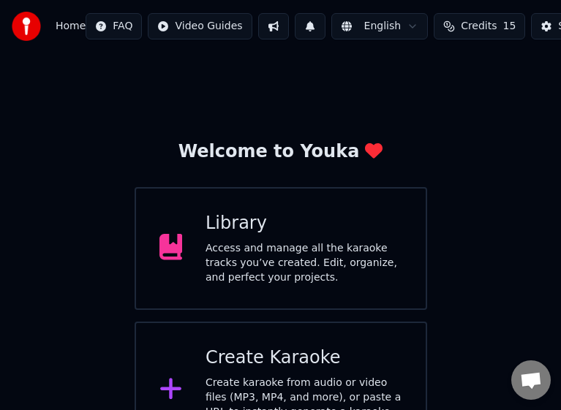
click at [272, 258] on div "Access and manage all the karaoke tracks you’ve created. Edit, organize, and pe…" at bounding box center [303, 263] width 197 height 44
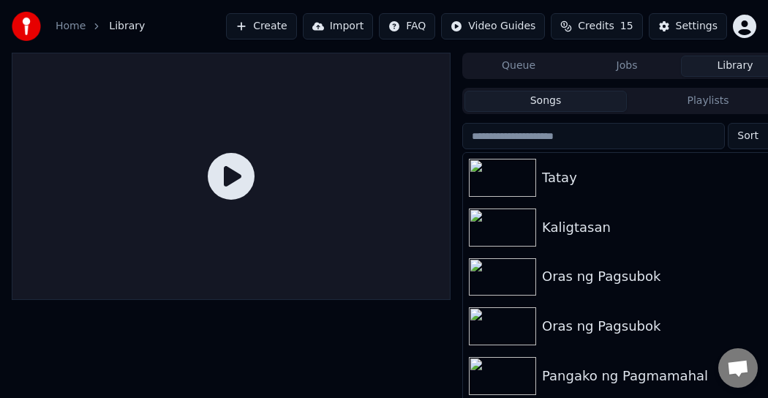
click at [744, 27] on html "Home Library Create Import FAQ Video Guides Credits 15 Settings Queue Jobs Libr…" at bounding box center [384, 199] width 768 height 398
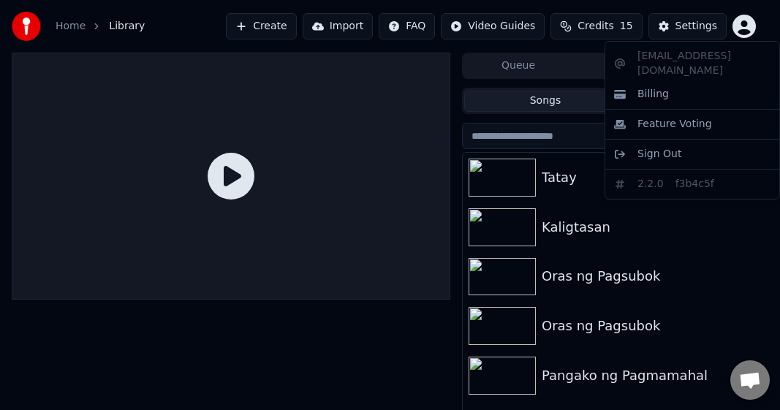
click at [744, 27] on html "Home Library Create Import FAQ Video Guides Credits 15 Settings Queue Jobs Libr…" at bounding box center [390, 205] width 780 height 410
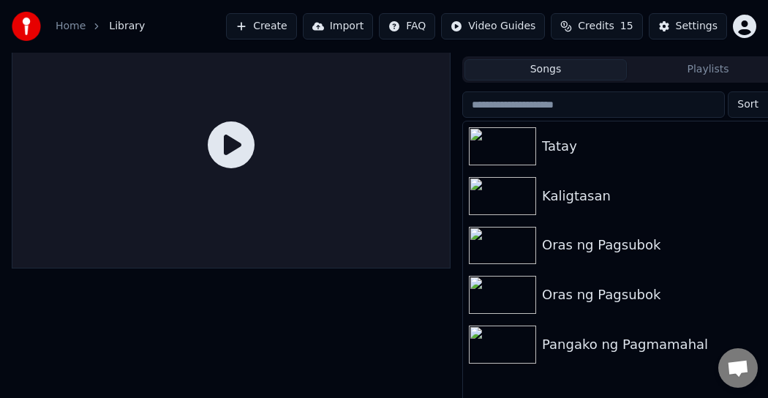
scroll to position [62, 0]
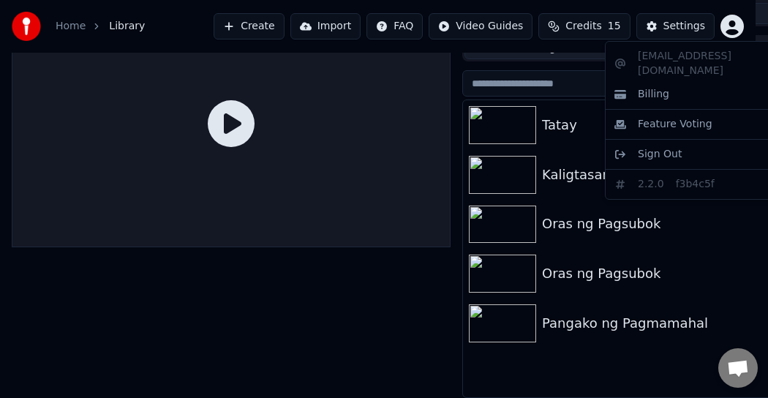
click at [751, 31] on html "Home Library Create Import FAQ Video Guides Credits 15 Settings Queue Jobs Libr…" at bounding box center [384, 146] width 768 height 398
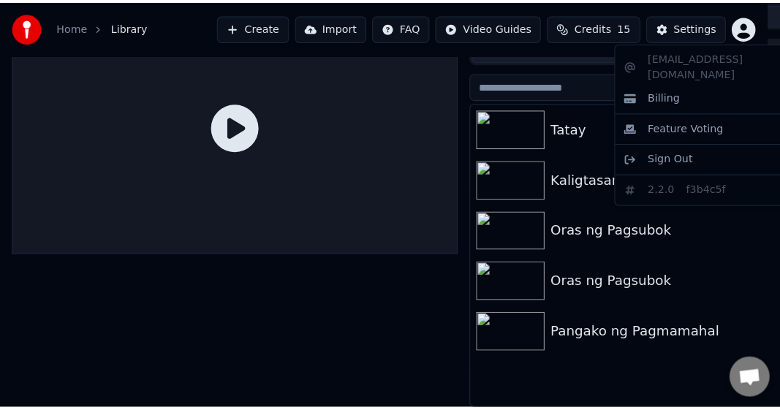
scroll to position [50, 0]
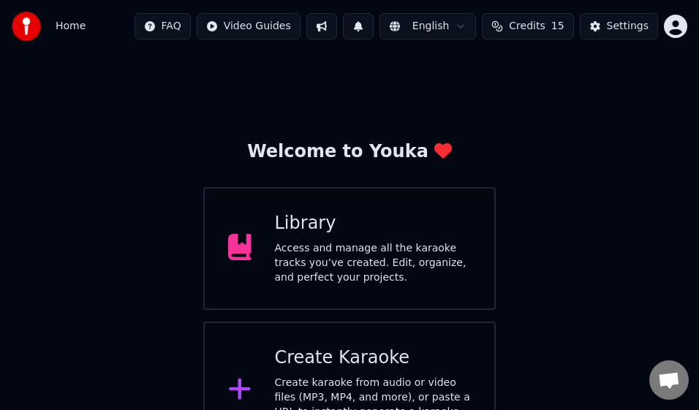
click at [325, 273] on div "Access and manage all the karaoke tracks you’ve created. Edit, organize, and pe…" at bounding box center [373, 263] width 197 height 44
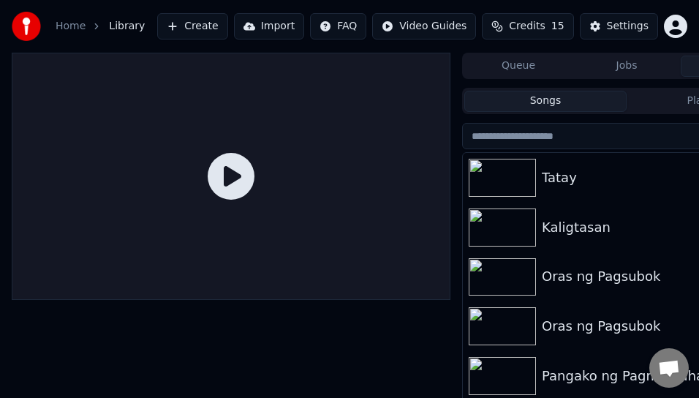
click at [542, 167] on div "Tatay" at bounding box center [656, 177] width 228 height 20
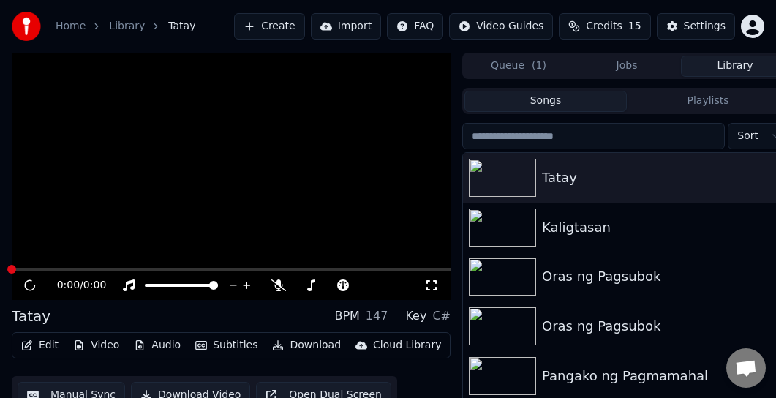
click at [27, 26] on img at bounding box center [26, 26] width 29 height 29
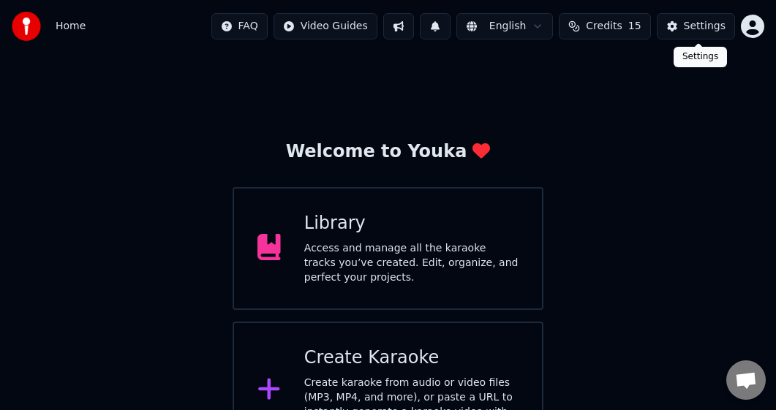
click at [681, 26] on button "Settings" at bounding box center [695, 26] width 78 height 26
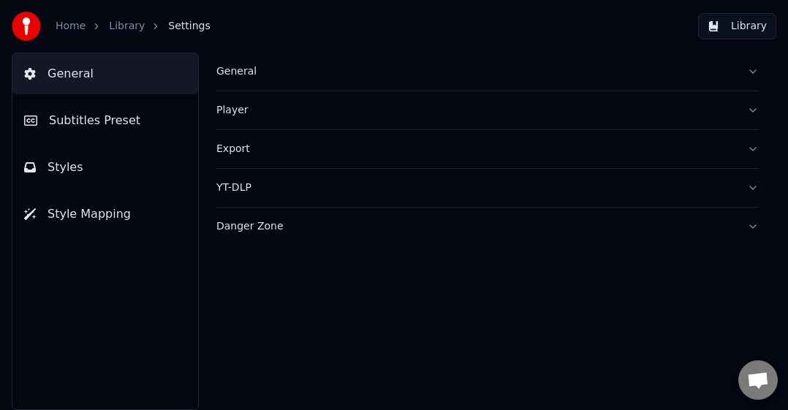
click at [124, 27] on link "Library" at bounding box center [127, 26] width 36 height 15
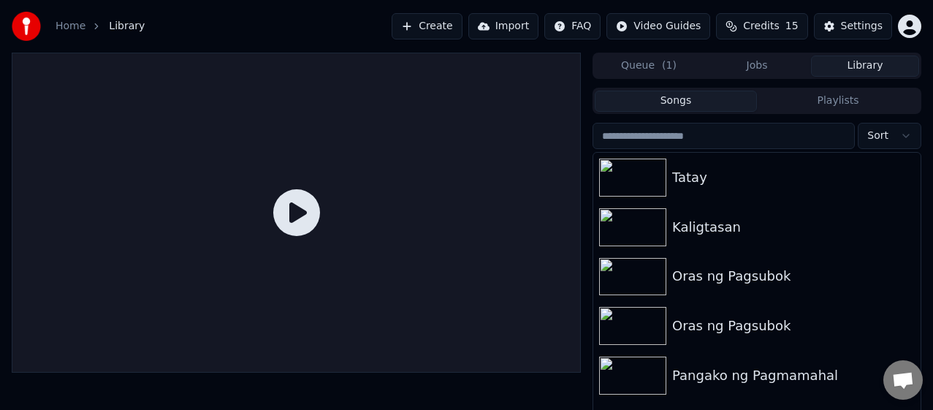
click at [914, 138] on html "Home Library Create Import FAQ Video Guides Credits 15 Settings Queue ( 1 ) Job…" at bounding box center [466, 205] width 933 height 410
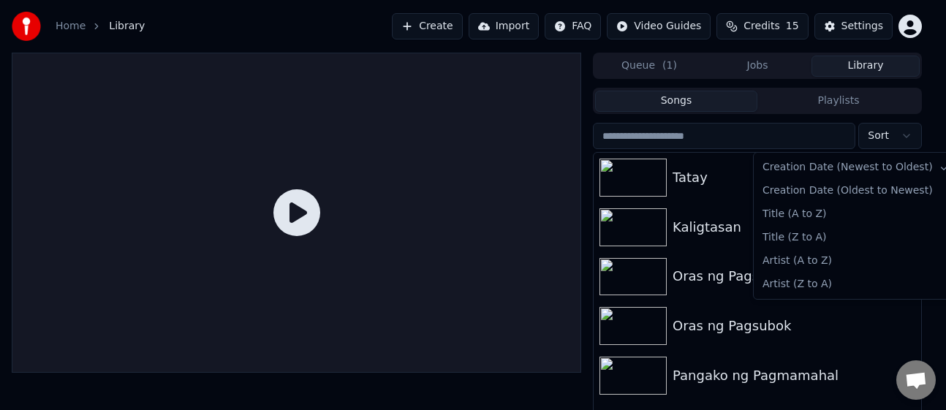
click at [931, 113] on html "Home Library Create Import FAQ Video Guides Credits 15 Settings Queue ( 1 ) Job…" at bounding box center [473, 205] width 946 height 410
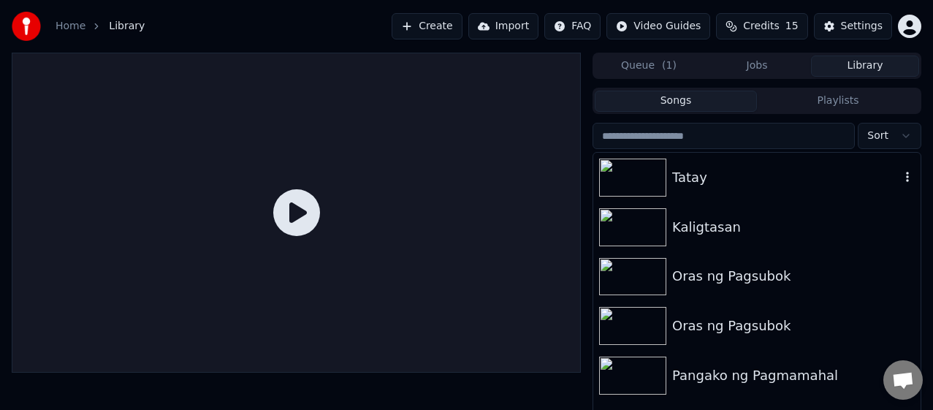
click at [909, 181] on icon "button" at bounding box center [907, 177] width 3 height 10
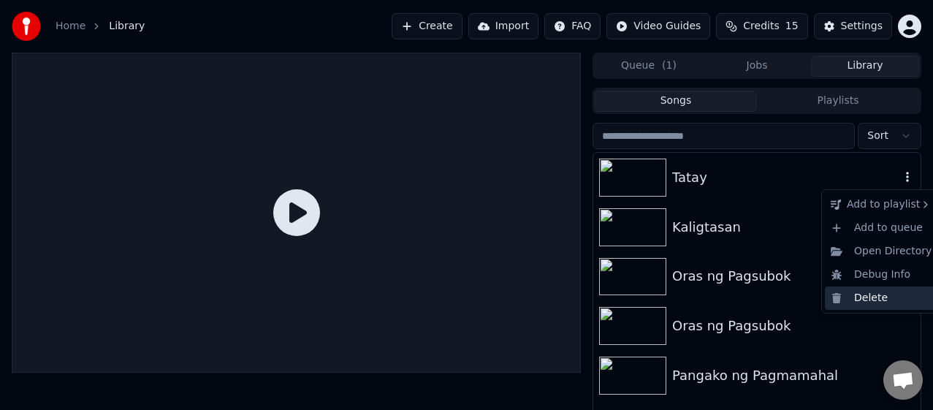
click at [864, 297] on div "Delete" at bounding box center [881, 298] width 113 height 23
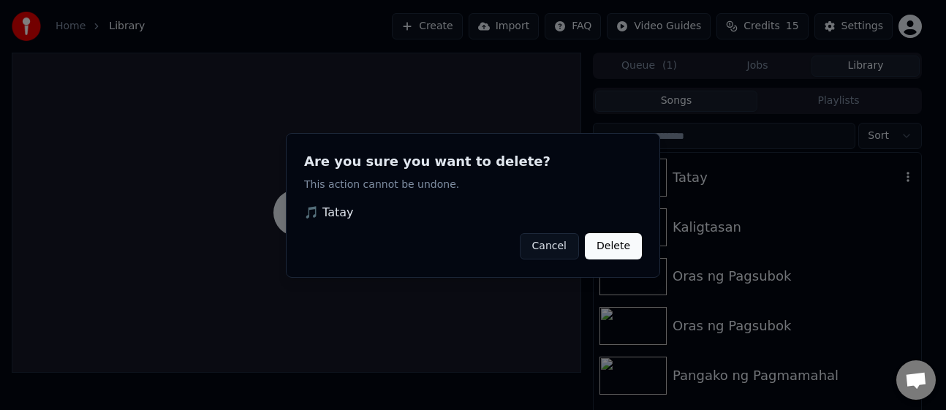
click at [621, 235] on button "Delete" at bounding box center [613, 245] width 57 height 26
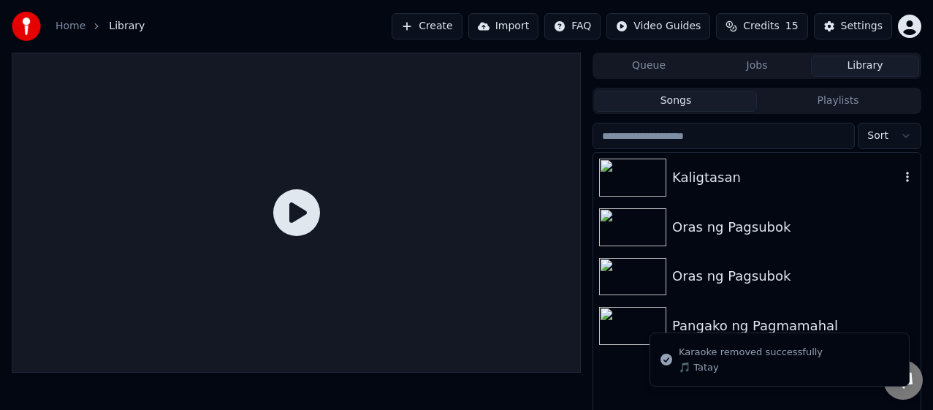
click at [911, 178] on icon "button" at bounding box center [908, 177] width 15 height 12
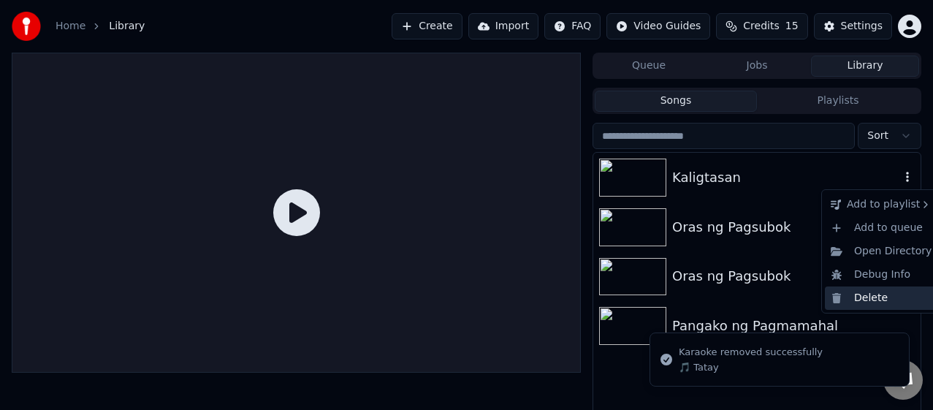
click at [873, 295] on div "Delete" at bounding box center [881, 298] width 113 height 23
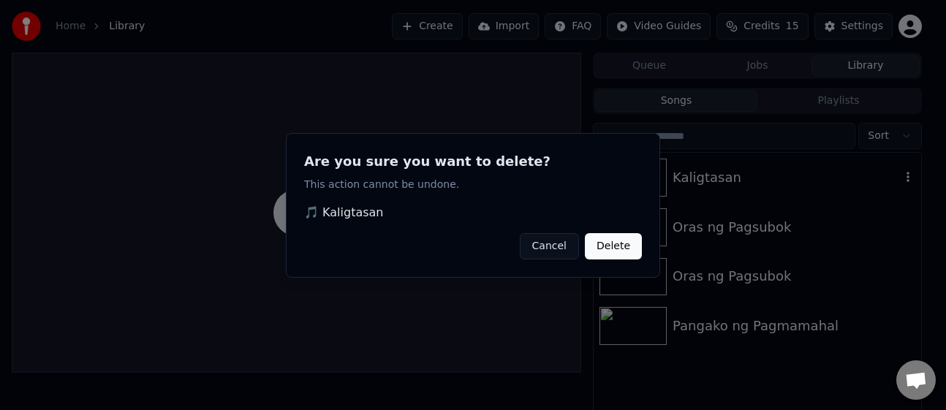
click at [621, 246] on button "Delete" at bounding box center [613, 245] width 57 height 26
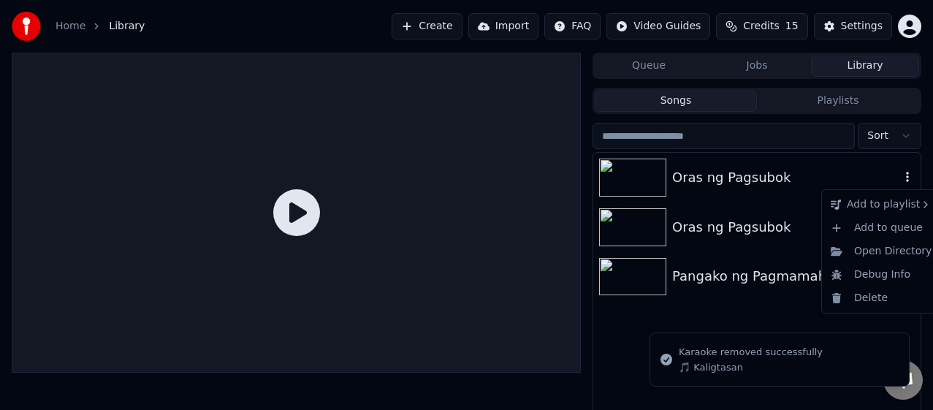
click at [912, 175] on icon "button" at bounding box center [908, 177] width 15 height 12
click at [860, 293] on div "Delete" at bounding box center [881, 298] width 113 height 23
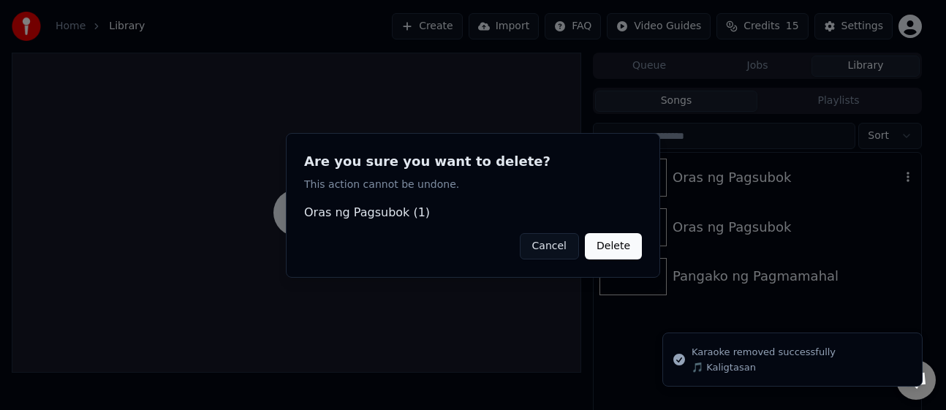
click at [601, 238] on button "Delete" at bounding box center [613, 245] width 57 height 26
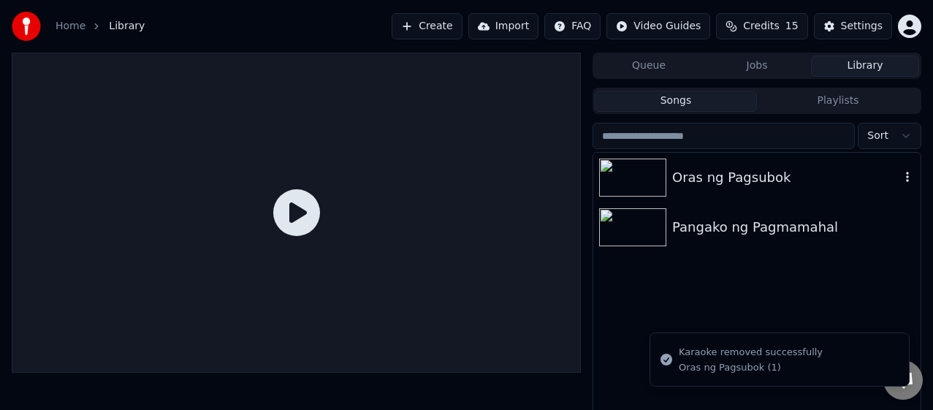
click at [909, 181] on icon "button" at bounding box center [907, 177] width 3 height 10
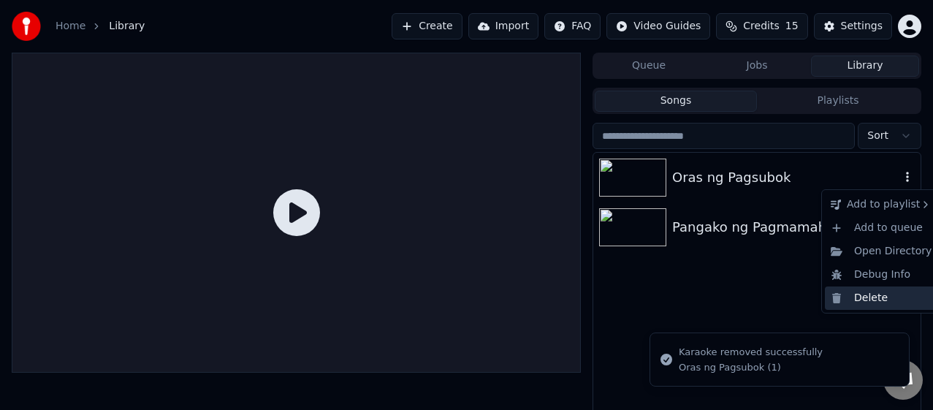
click at [850, 296] on div "Delete" at bounding box center [881, 298] width 113 height 23
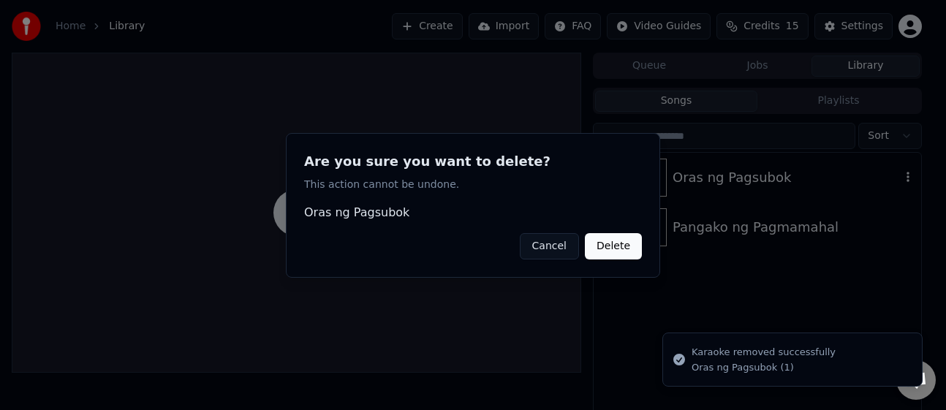
click at [617, 241] on button "Delete" at bounding box center [613, 245] width 57 height 26
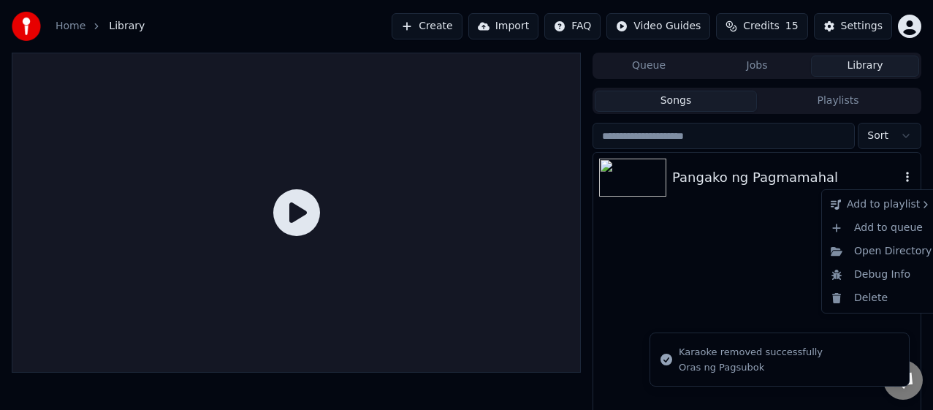
click at [904, 181] on icon "button" at bounding box center [908, 177] width 15 height 12
click at [855, 293] on div "Delete" at bounding box center [881, 298] width 113 height 23
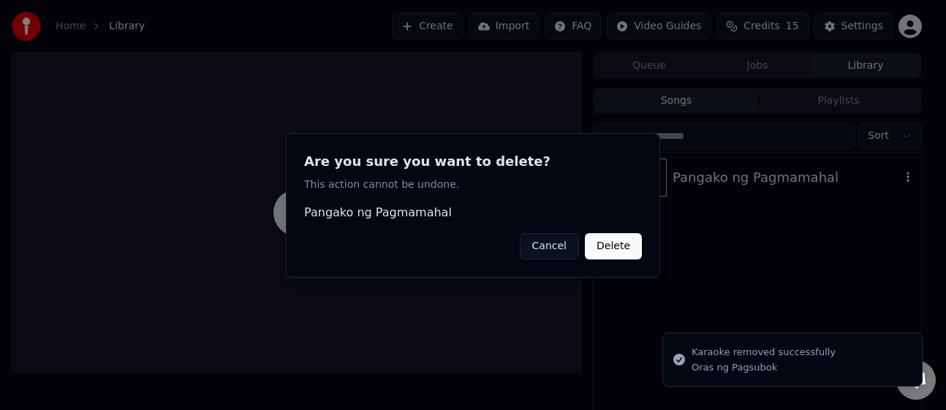
click at [612, 242] on button "Delete" at bounding box center [613, 245] width 57 height 26
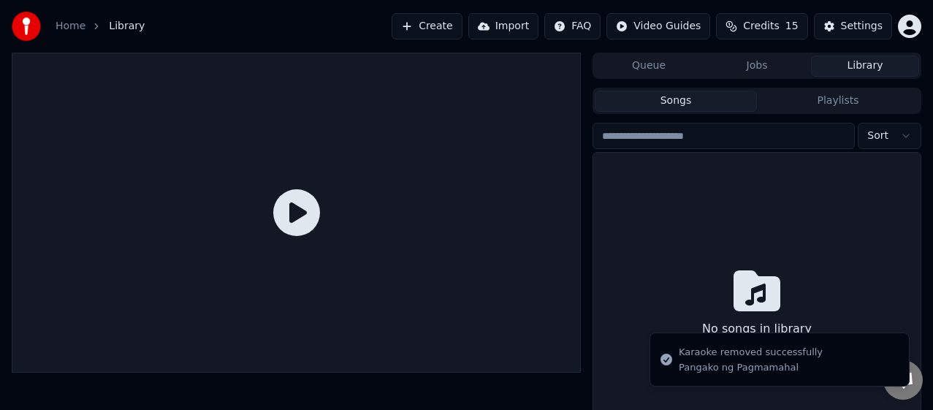
click at [16, 21] on img at bounding box center [26, 26] width 29 height 29
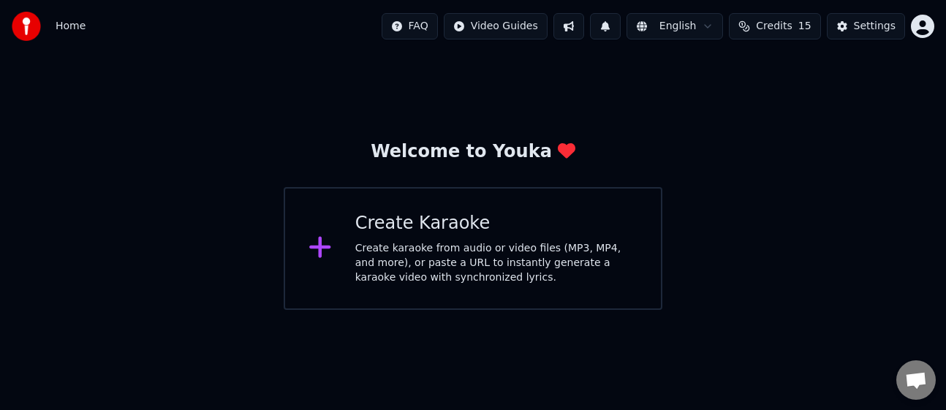
click at [448, 248] on div "Create karaoke from audio or video files (MP3, MP4, and more), or paste a URL t…" at bounding box center [496, 263] width 282 height 44
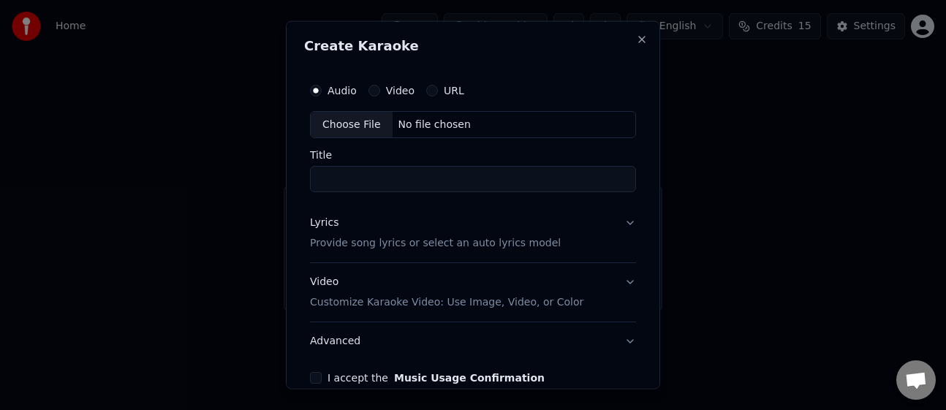
click at [336, 119] on div "Choose File" at bounding box center [352, 124] width 82 height 26
type input "**********"
click at [459, 240] on p "Provide song lyrics or select an auto lyrics model" at bounding box center [432, 243] width 251 height 15
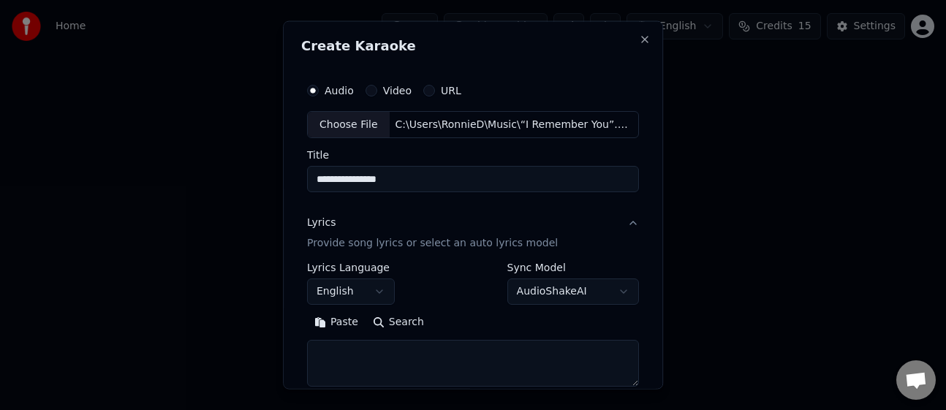
click at [385, 357] on textarea at bounding box center [473, 363] width 332 height 47
paste textarea "**********"
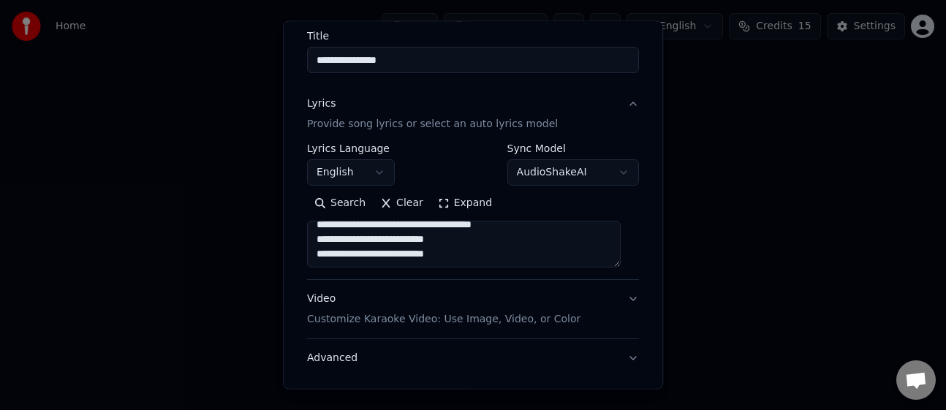
scroll to position [146, 0]
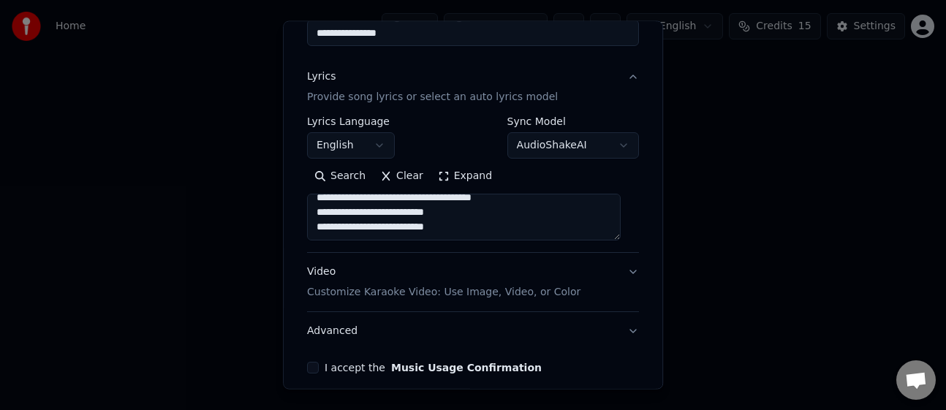
type textarea "**********"
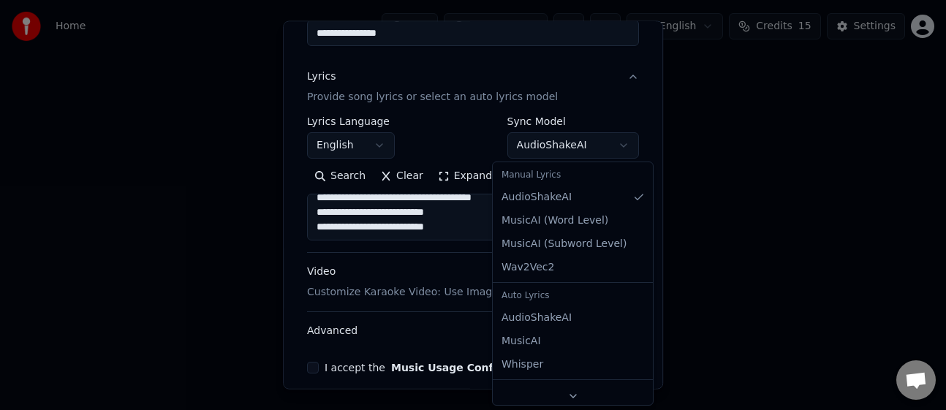
click at [602, 145] on body "**********" at bounding box center [473, 155] width 946 height 310
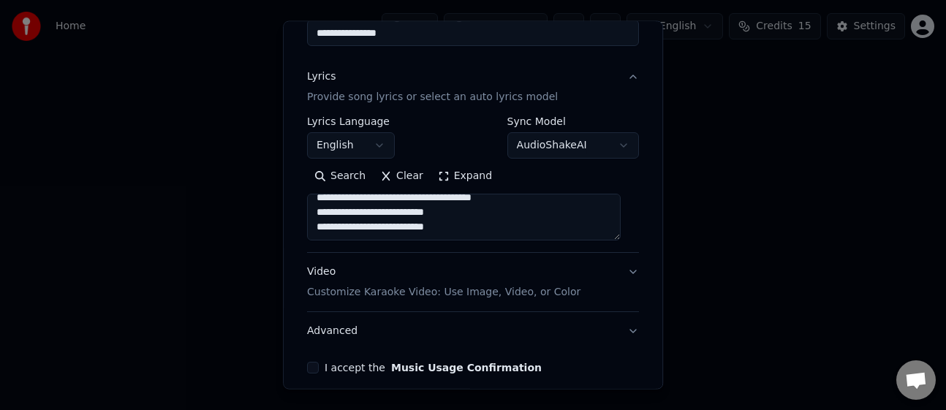
click at [602, 145] on body "**********" at bounding box center [473, 155] width 946 height 310
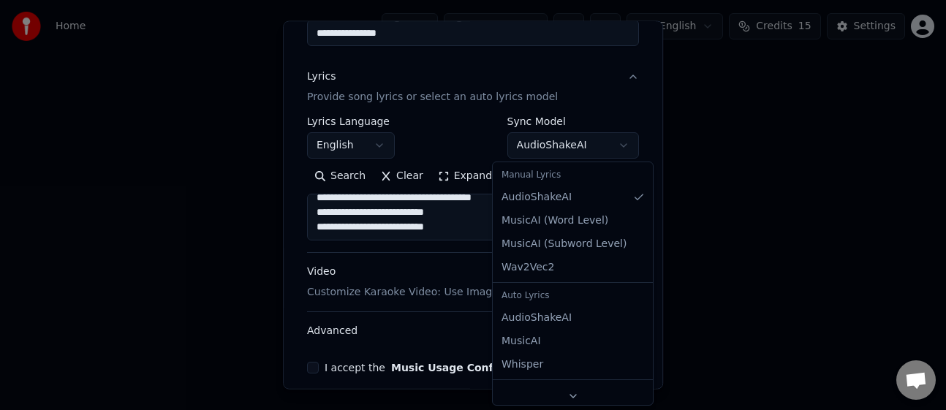
click at [605, 145] on body "**********" at bounding box center [473, 155] width 946 height 310
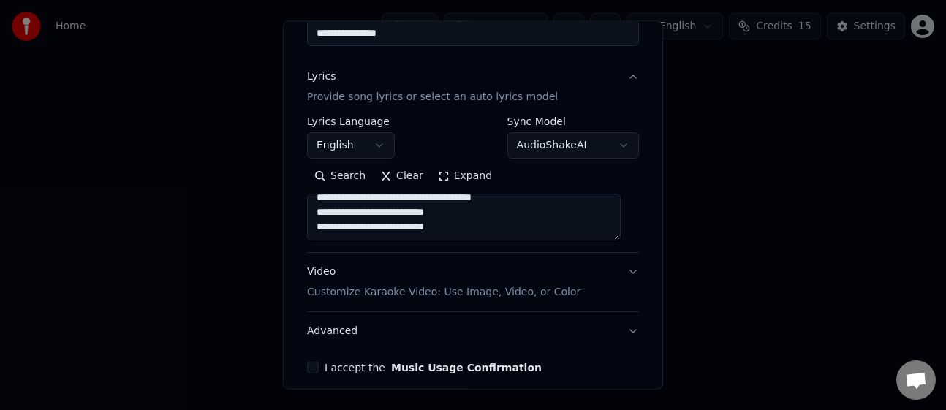
click at [400, 174] on button "Clear" at bounding box center [402, 175] width 58 height 23
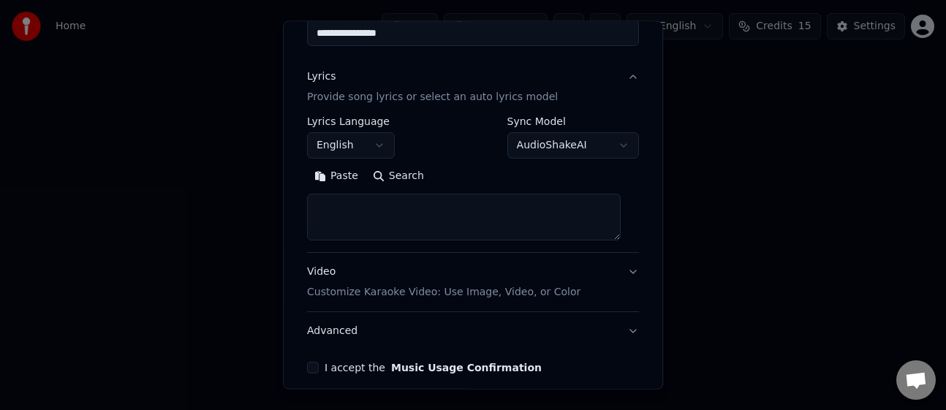
scroll to position [0, 0]
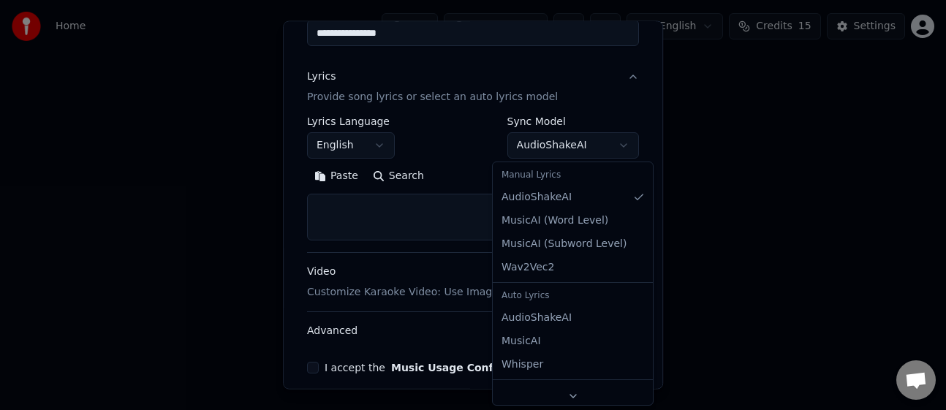
click at [610, 148] on body "**********" at bounding box center [473, 155] width 946 height 310
select select "**********"
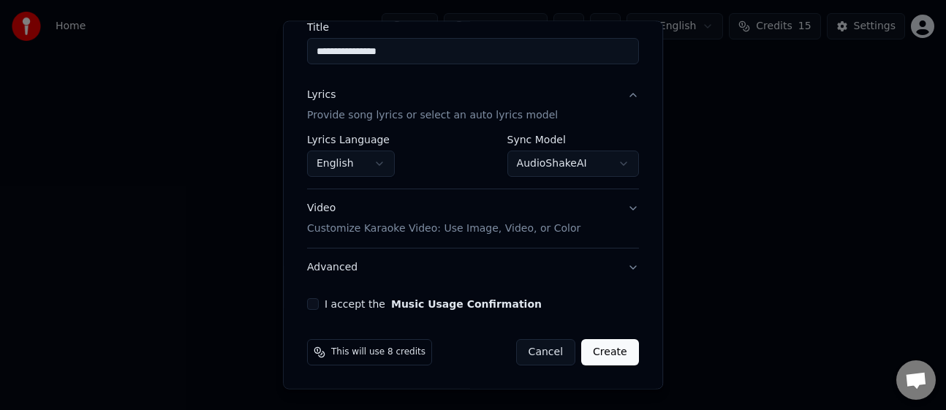
scroll to position [128, 0]
click at [536, 224] on p "Customize Karaoke Video: Use Image, Video, or Color" at bounding box center [443, 228] width 273 height 15
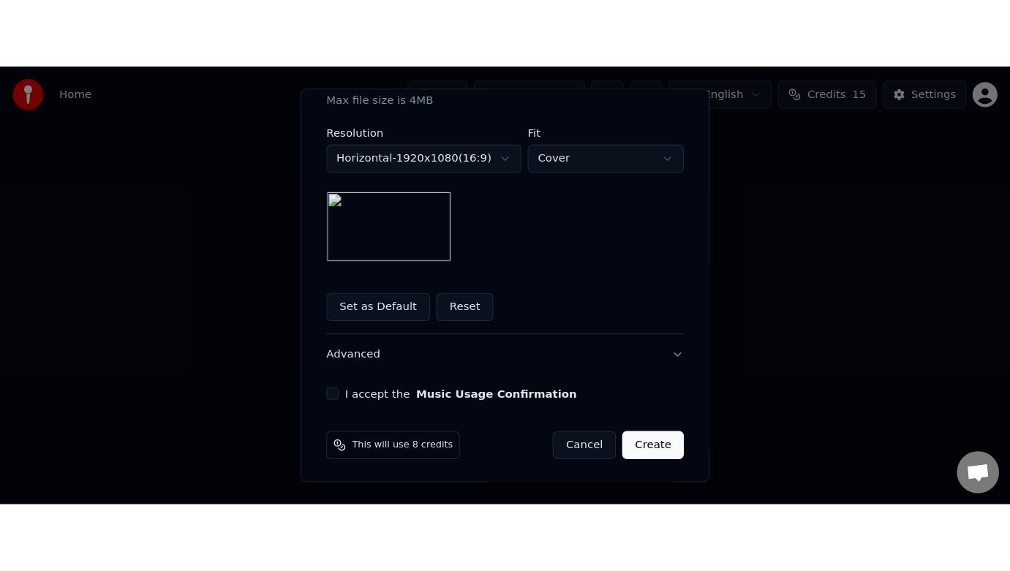
scroll to position [362, 0]
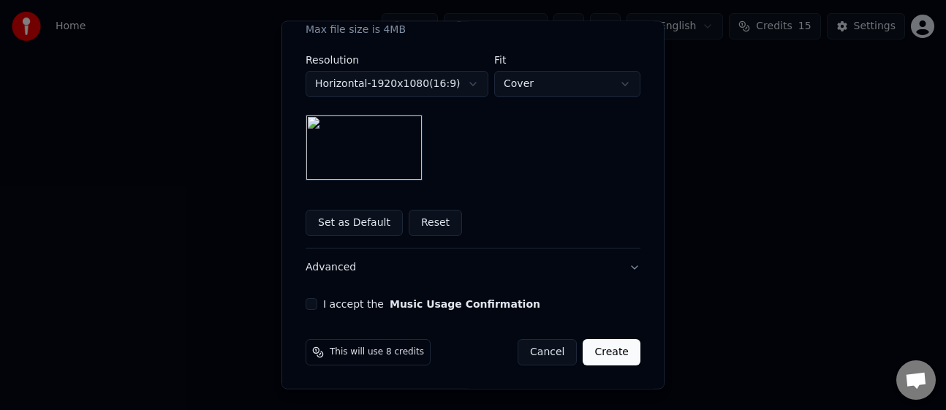
click at [306, 299] on button "I accept the Music Usage Confirmation" at bounding box center [312, 304] width 12 height 12
click at [609, 356] on button "Create" at bounding box center [612, 352] width 58 height 26
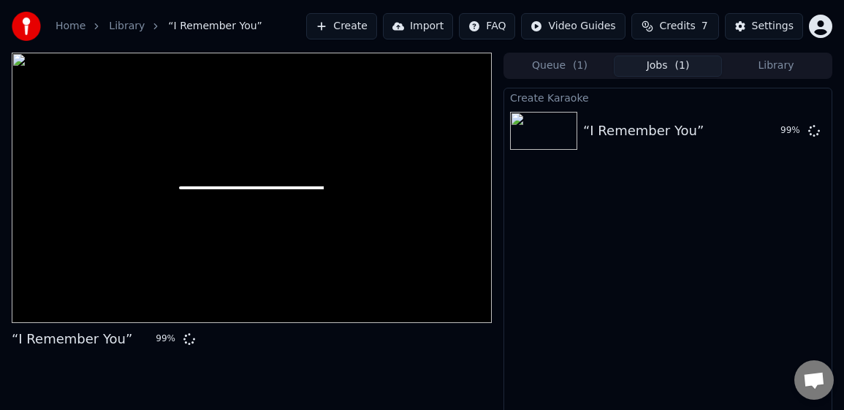
click at [701, 260] on div "Create Karaoke “I Remember You” 99 %" at bounding box center [668, 262] width 329 height 349
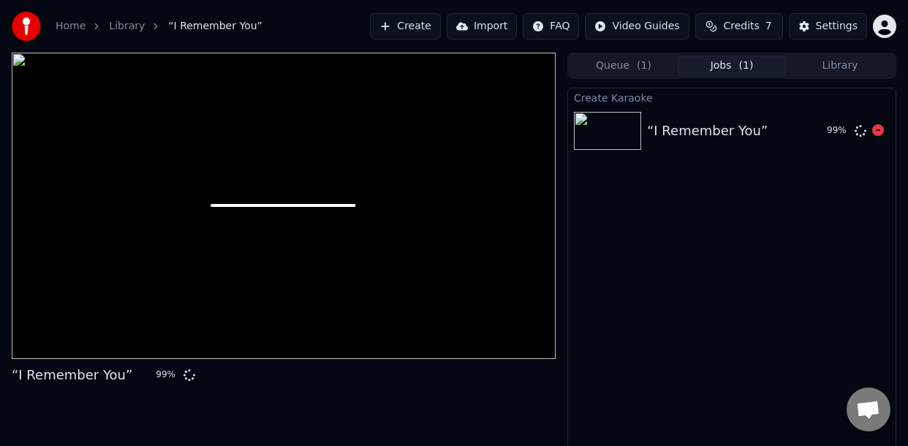
click at [607, 133] on img at bounding box center [607, 131] width 67 height 38
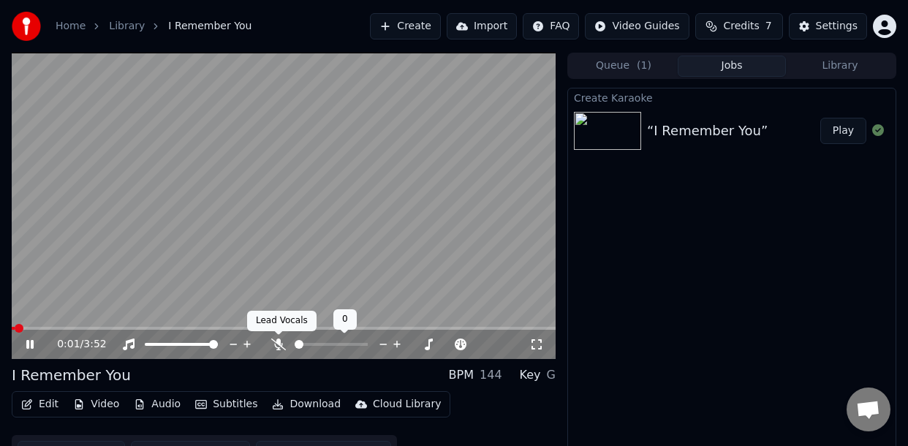
click at [279, 349] on icon at bounding box center [278, 344] width 15 height 12
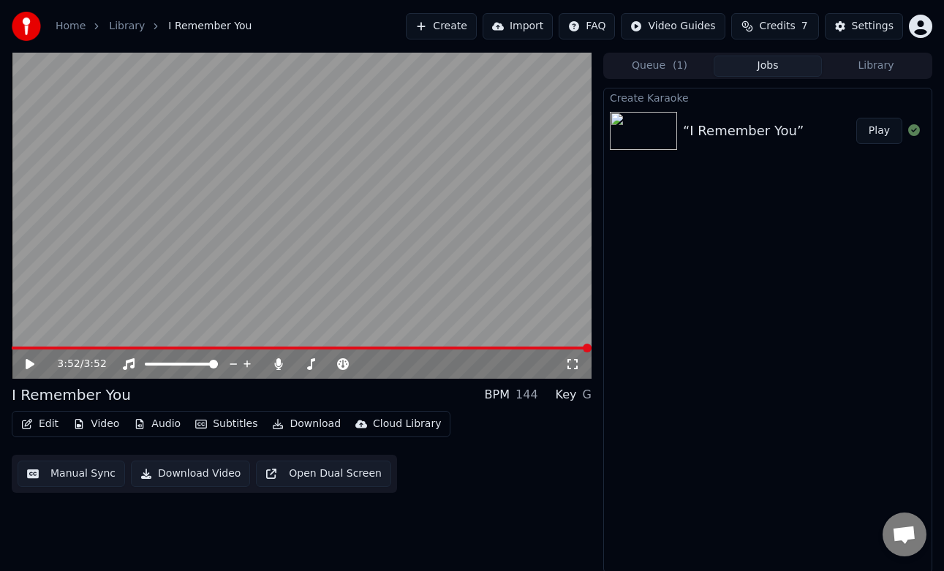
click at [572, 364] on icon at bounding box center [572, 364] width 15 height 12
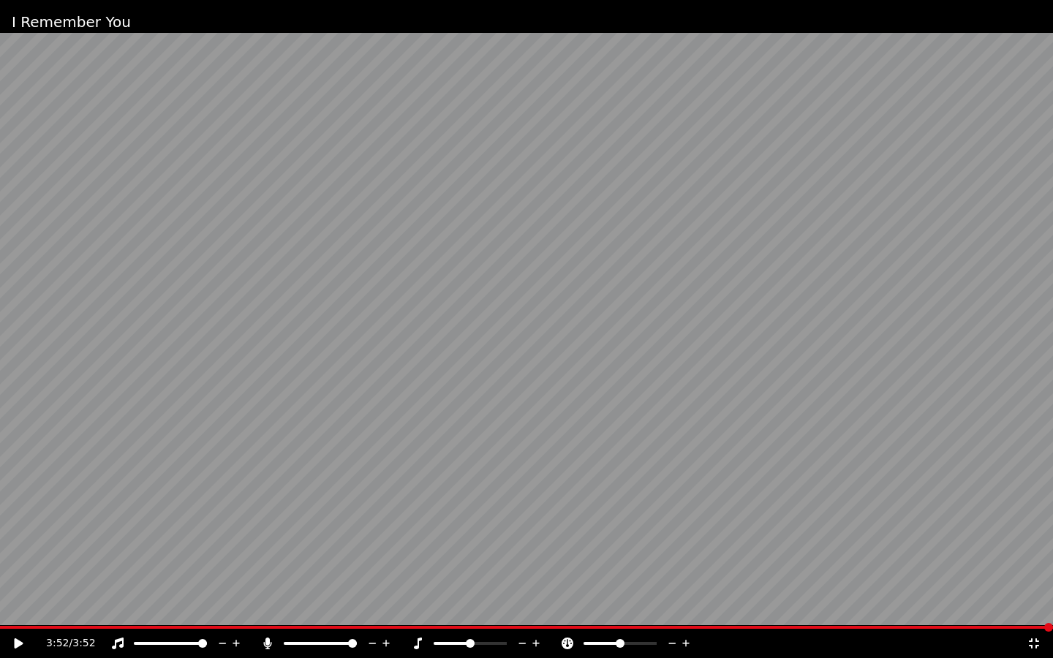
click at [1034, 605] on icon at bounding box center [1033, 643] width 15 height 12
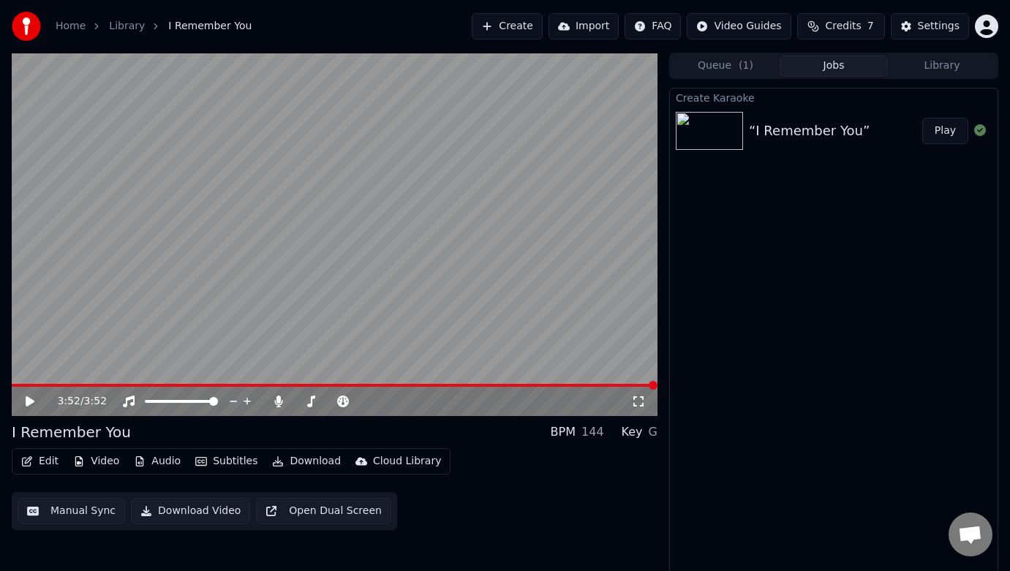
drag, startPoint x: 474, startPoint y: 531, endPoint x: 474, endPoint y: 485, distance: 46.1
click at [474, 485] on div "3:52 / 3:52 I Remember You BPM 144 Key G Edit Video Audio Subtitles Download Cl…" at bounding box center [334, 313] width 645 height 520
click at [937, 211] on div "Create Karaoke “I Remember You” Play" at bounding box center [833, 330] width 329 height 485
click at [330, 58] on video at bounding box center [334, 234] width 645 height 363
click at [12, 382] on span at bounding box center [16, 385] width 9 height 9
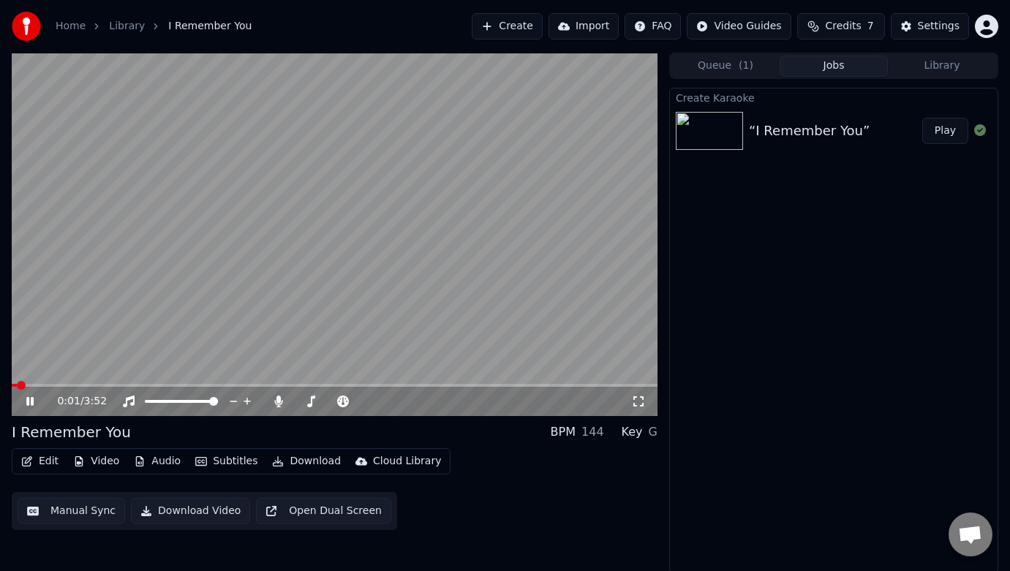
click at [23, 398] on icon at bounding box center [40, 401] width 34 height 12
click at [12, 387] on span at bounding box center [16, 385] width 9 height 9
click at [29, 397] on icon at bounding box center [30, 401] width 9 height 10
